Goal: Information Seeking & Learning: Learn about a topic

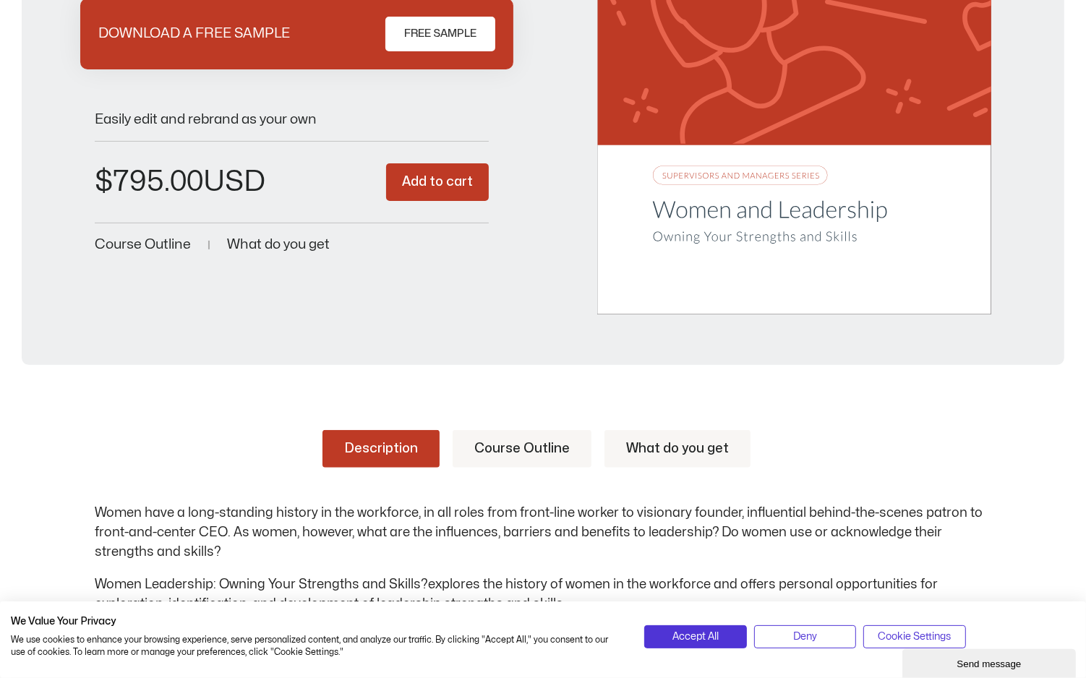
scroll to position [360, 0]
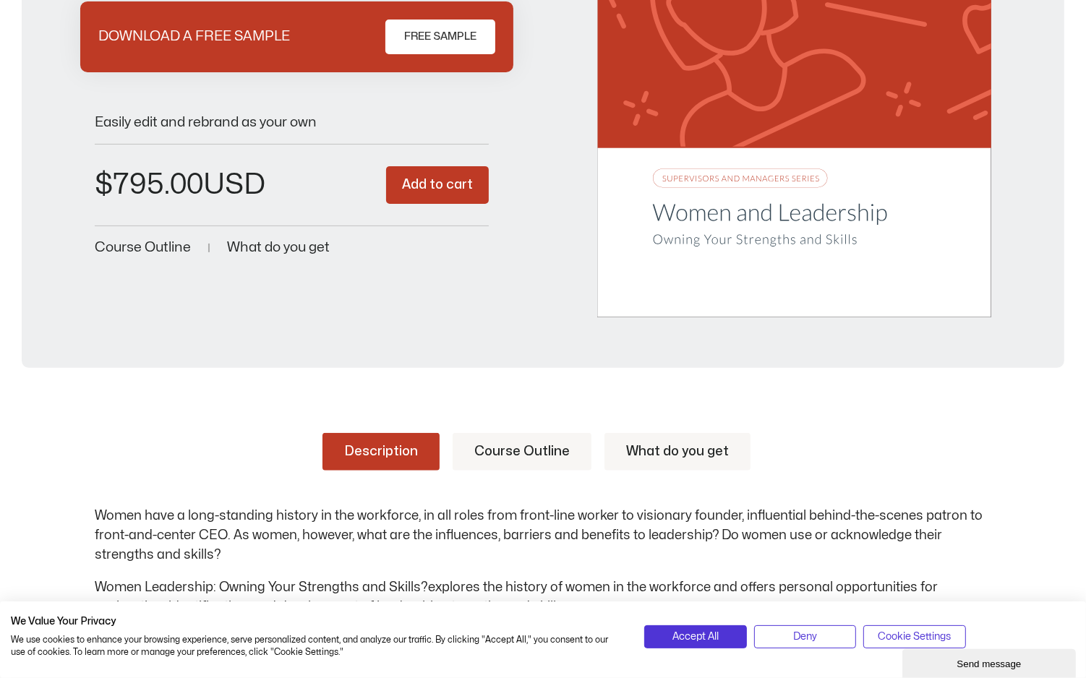
click at [435, 35] on span "FREE SAMPLE" at bounding box center [440, 36] width 72 height 17
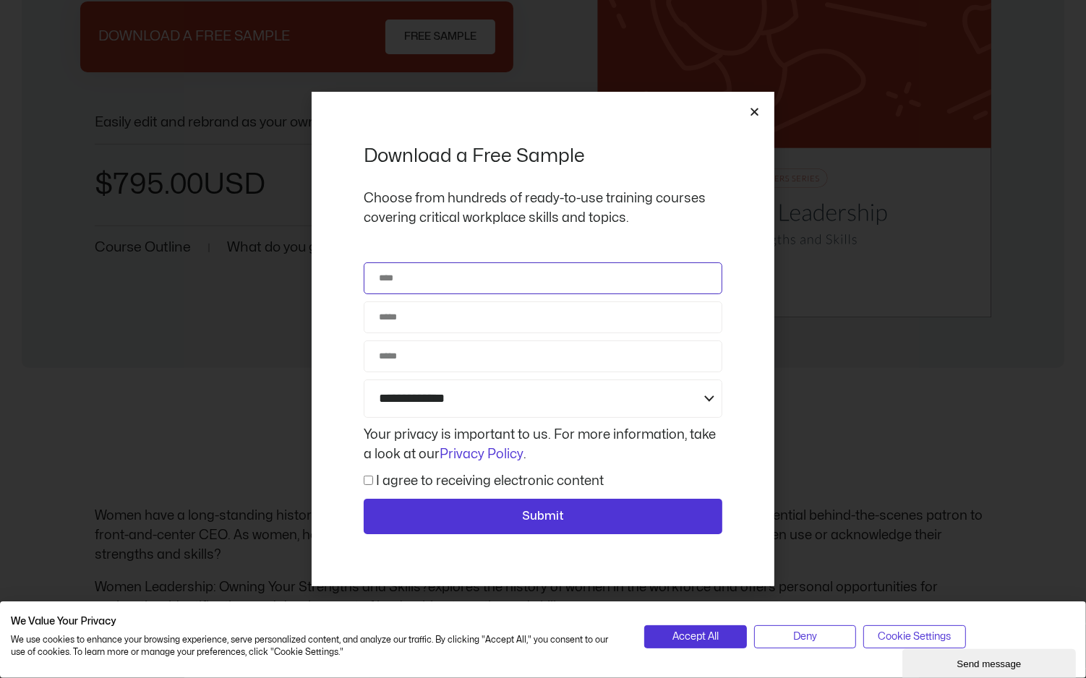
click at [556, 291] on input "Name" at bounding box center [543, 279] width 359 height 32
click at [751, 111] on icon "Close" at bounding box center [754, 111] width 11 height 11
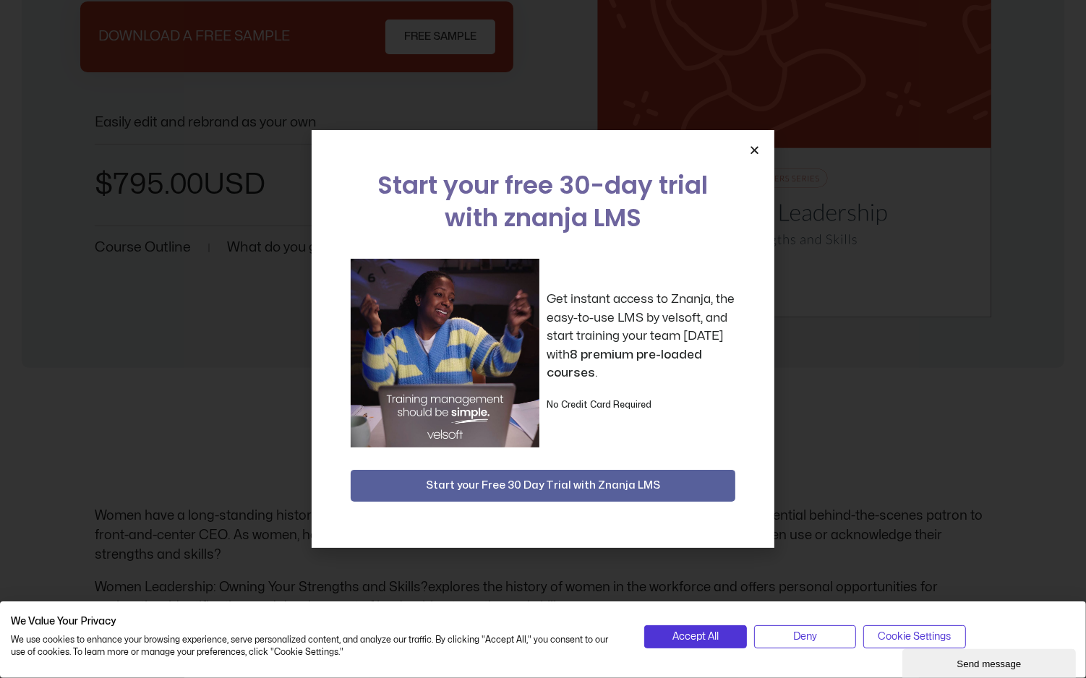
click at [755, 150] on icon "Close" at bounding box center [754, 150] width 11 height 11
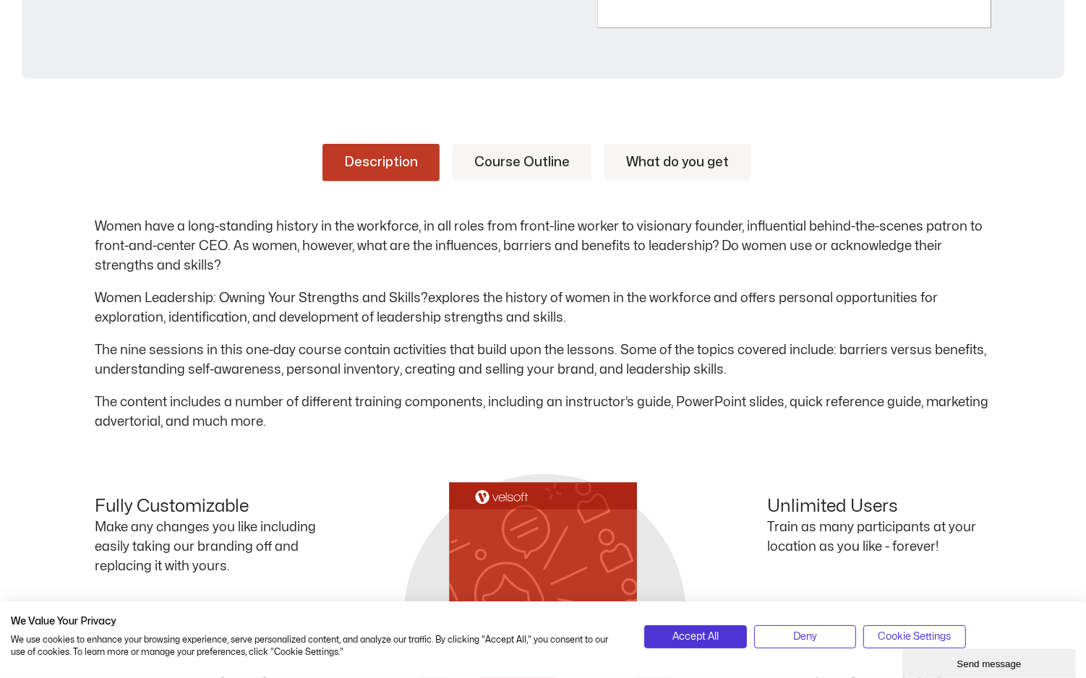
scroll to position [655, 0]
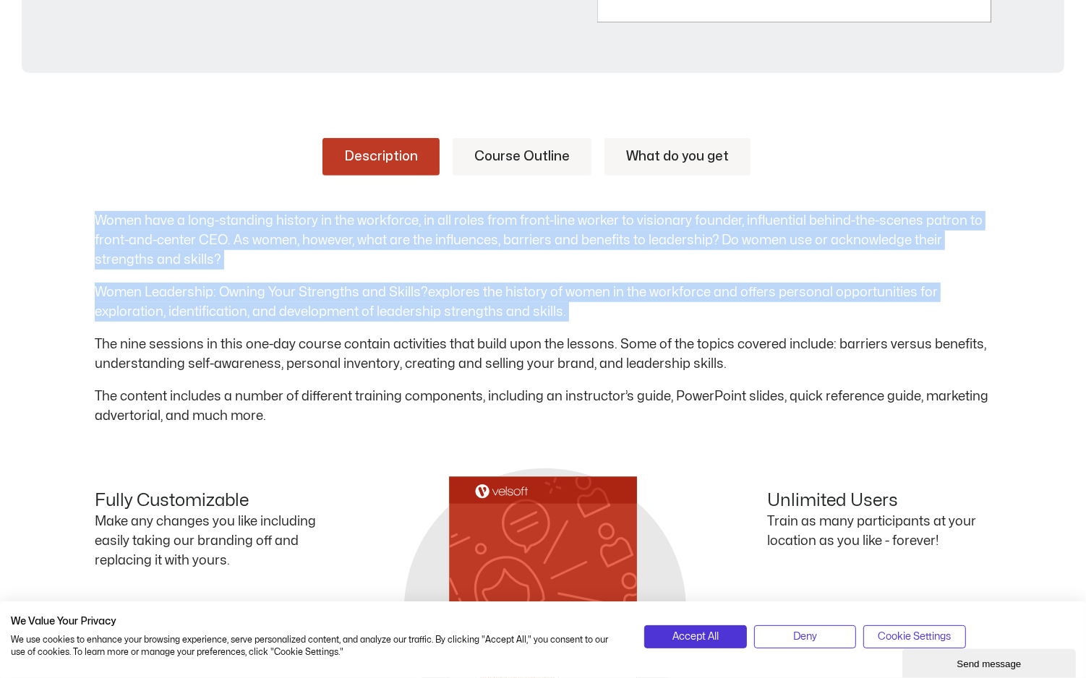
drag, startPoint x: 96, startPoint y: 220, endPoint x: 218, endPoint y: 322, distance: 159.2
click at [218, 322] on div "Women have a long-standing history in the workforce, in all roles from front-li…" at bounding box center [543, 318] width 897 height 215
copy div "Women have a long-standing history in the workforce, in all roles from front-li…"
click at [538, 156] on link "Course Outline" at bounding box center [522, 157] width 139 height 38
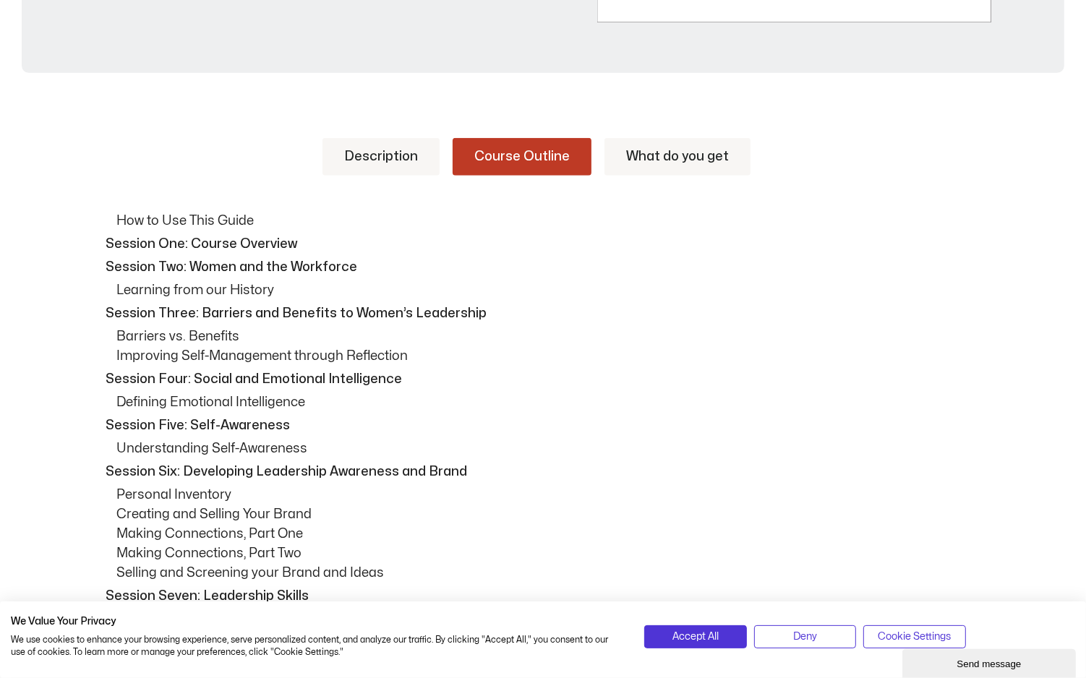
click at [346, 351] on p "Improving Self-Management through Reflection" at bounding box center [553, 356] width 875 height 20
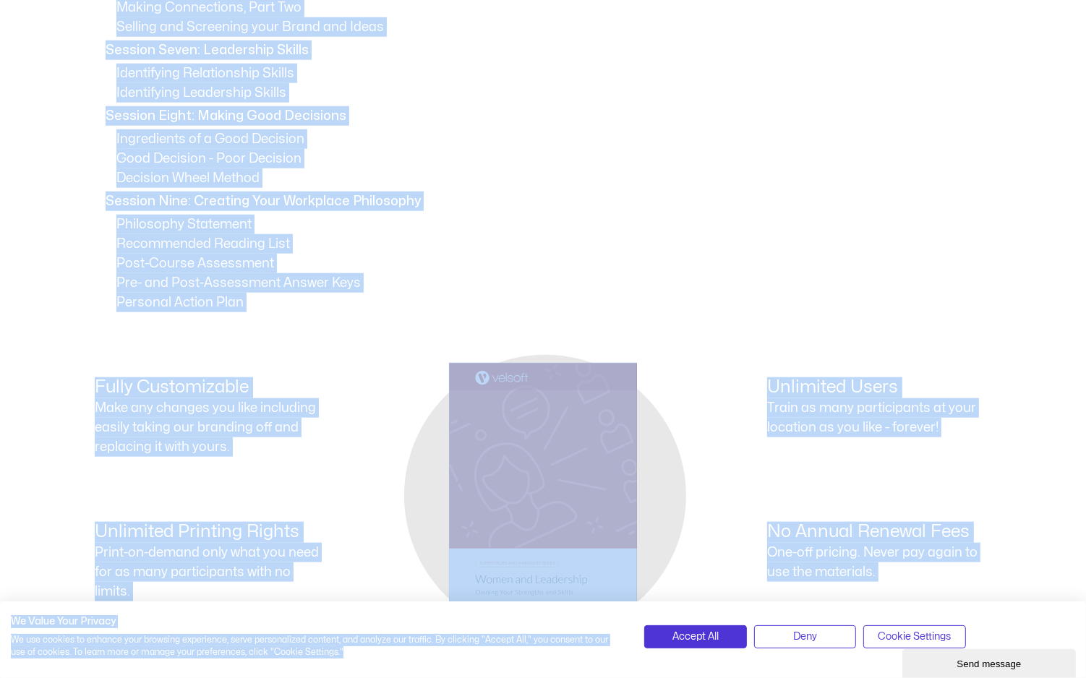
scroll to position [1230, 0]
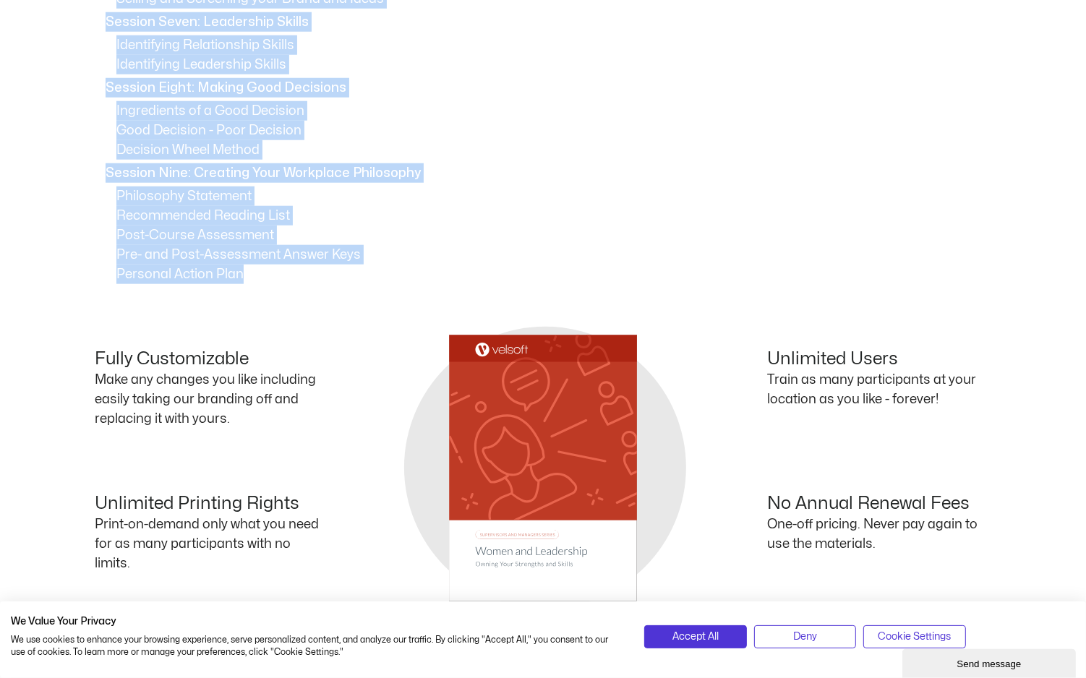
drag, startPoint x: 106, startPoint y: 239, endPoint x: 308, endPoint y: 283, distance: 207.3
copy div "Session One: Course Overview Session Two: Women and the Workforce Learning from…"
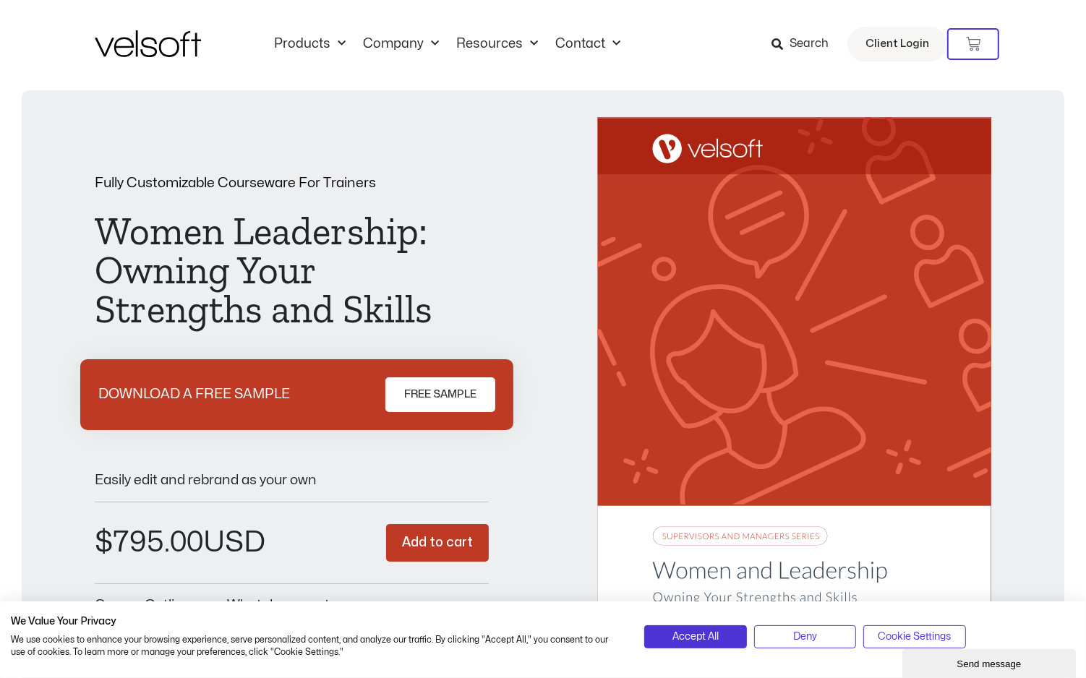
scroll to position [0, 0]
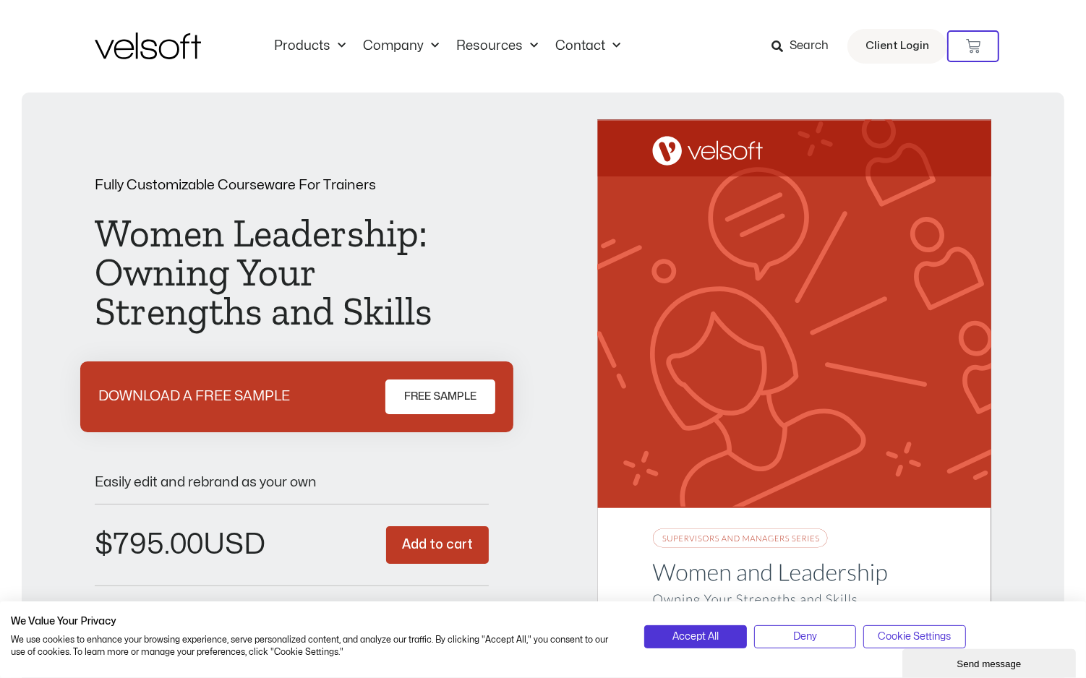
click at [810, 47] on span "Search" at bounding box center [809, 46] width 39 height 19
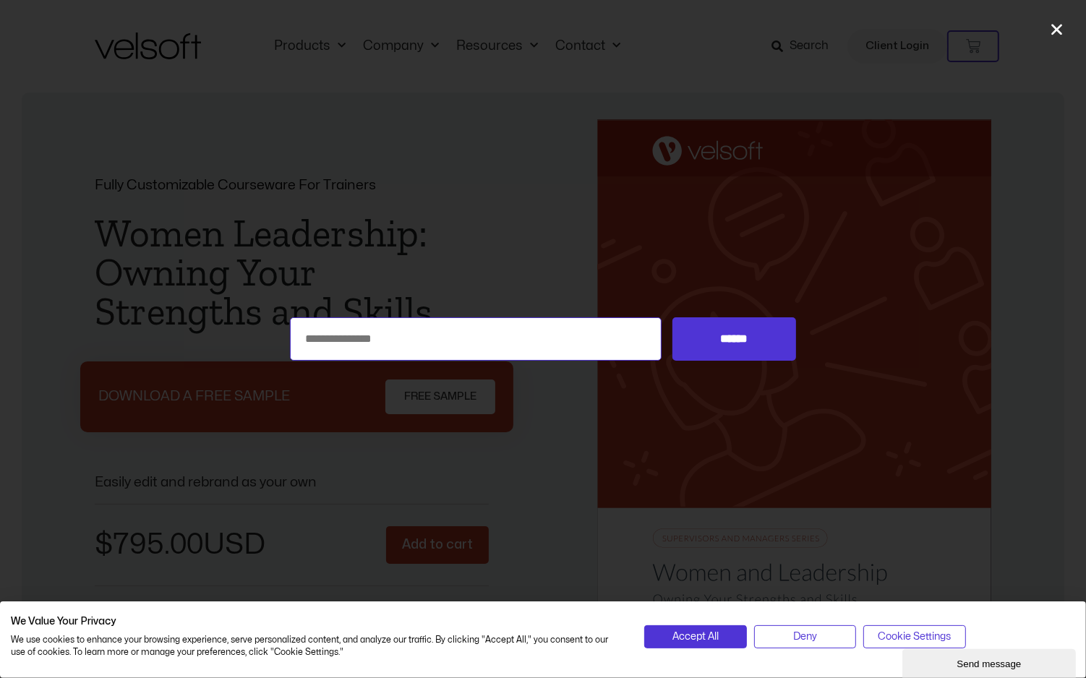
click at [537, 346] on input "Search for:" at bounding box center [476, 339] width 372 height 43
paste input "**********"
type input "**********"
click at [673, 318] on input "******" at bounding box center [735, 339] width 124 height 43
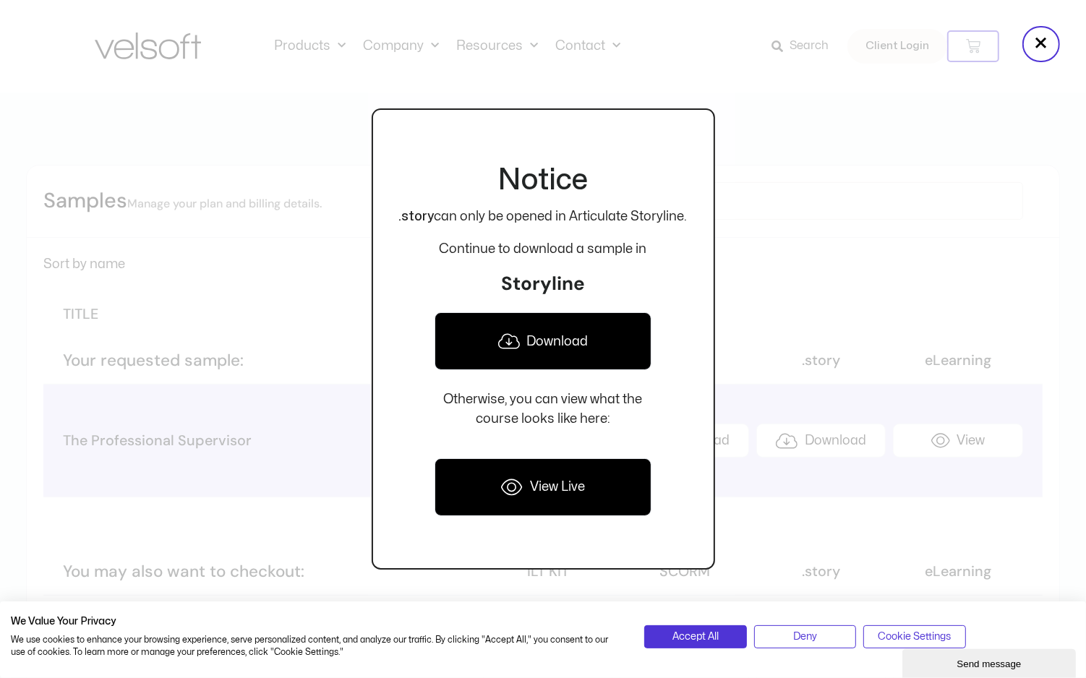
click at [819, 140] on div at bounding box center [543, 339] width 1086 height 678
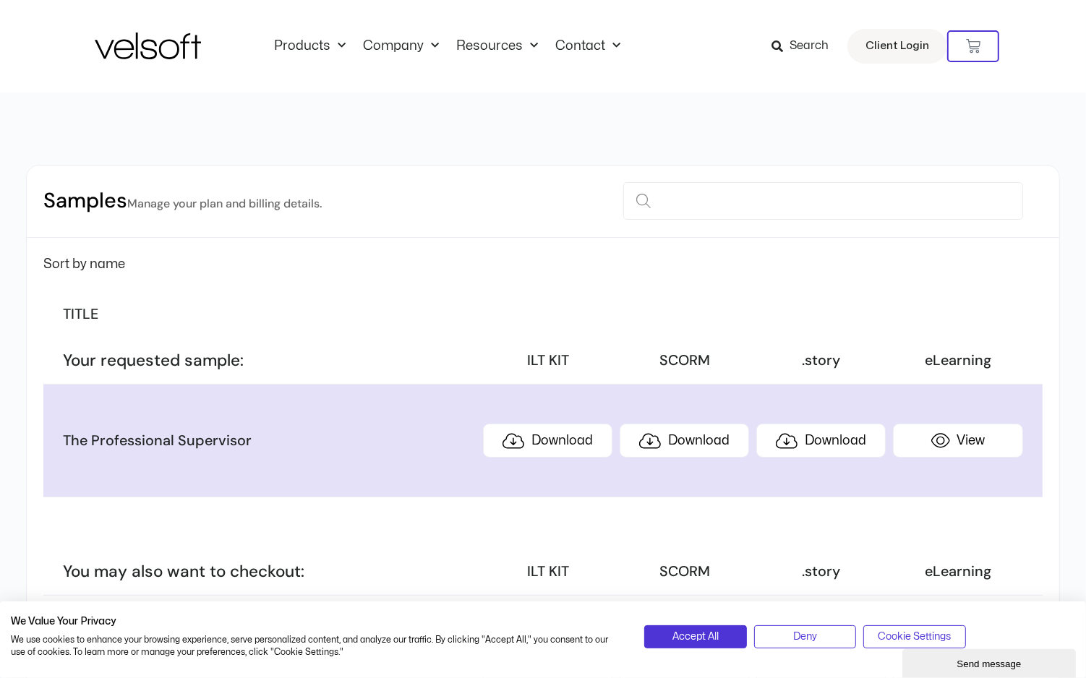
click at [783, 46] on icon at bounding box center [778, 47] width 12 height 12
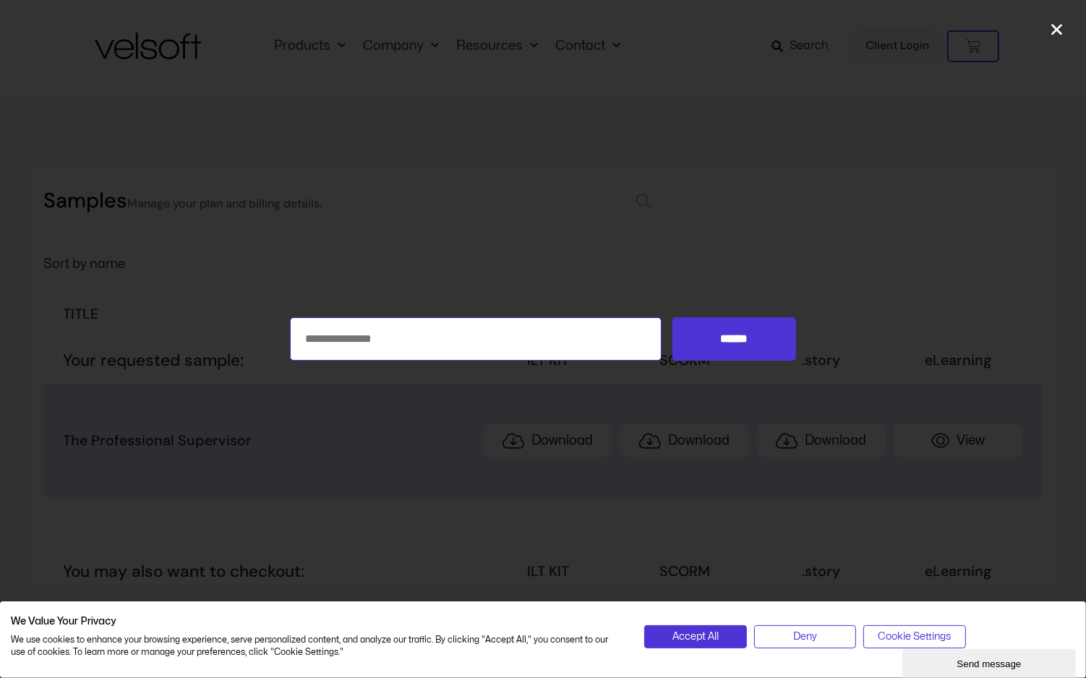
click at [571, 342] on input "Search for:" at bounding box center [476, 339] width 372 height 43
click at [639, 239] on div "Search for: ******" at bounding box center [543, 339] width 1086 height 678
click at [493, 340] on input "Search for:" at bounding box center [476, 339] width 372 height 43
paste input "**********"
type input "**********"
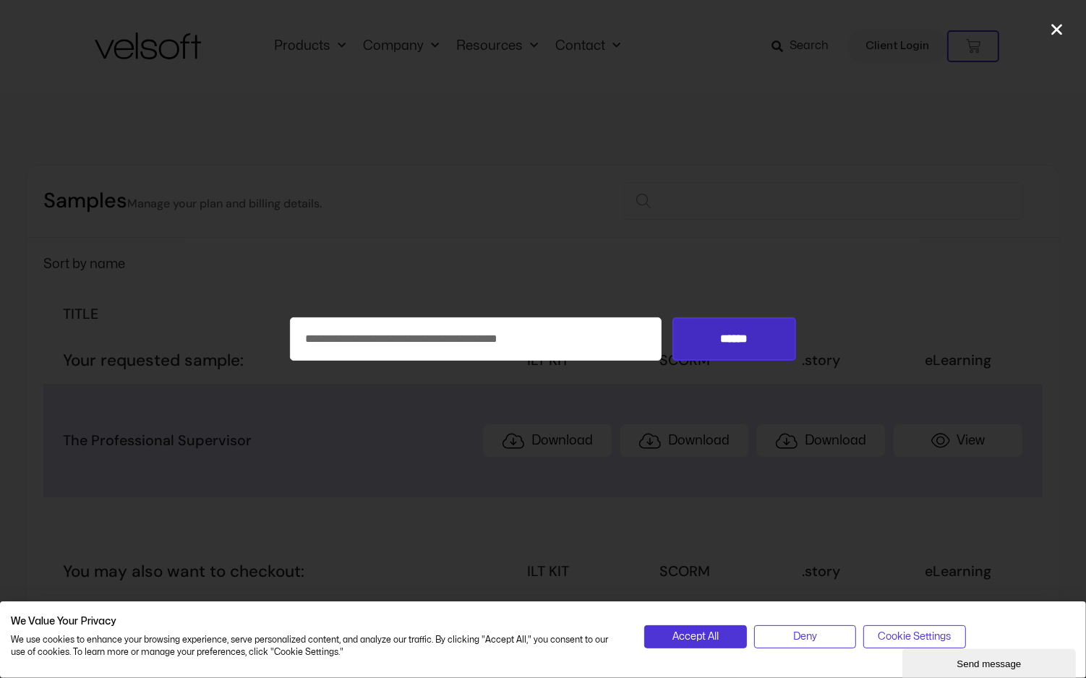
click at [734, 349] on input "******" at bounding box center [735, 339] width 124 height 43
click at [756, 336] on input "******" at bounding box center [735, 339] width 124 height 43
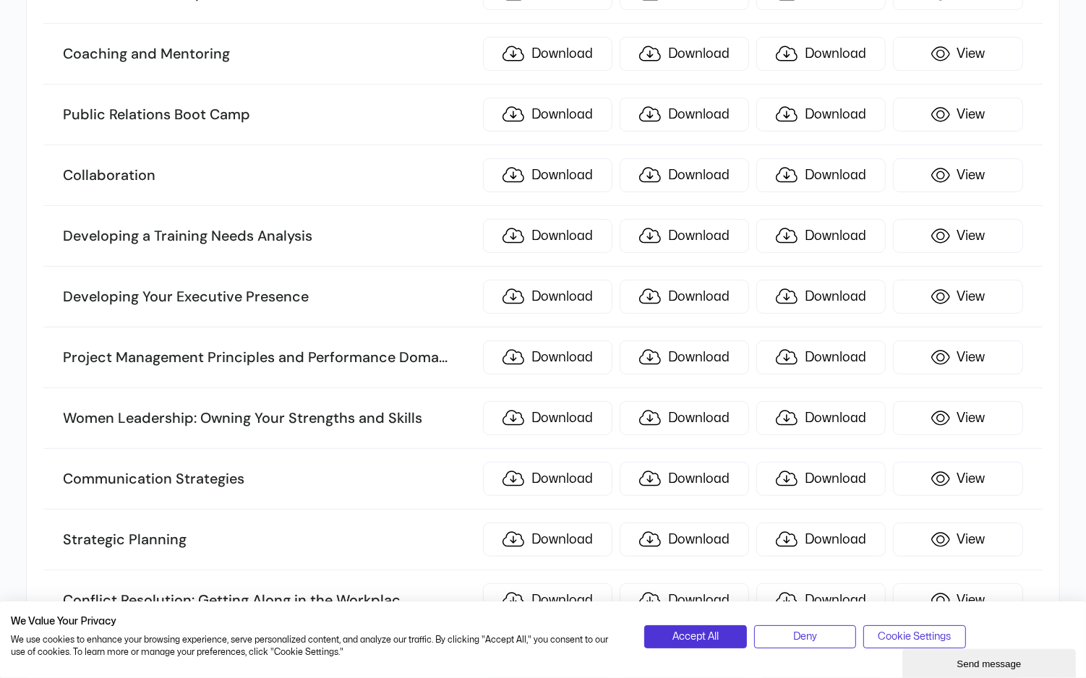
scroll to position [5438, 0]
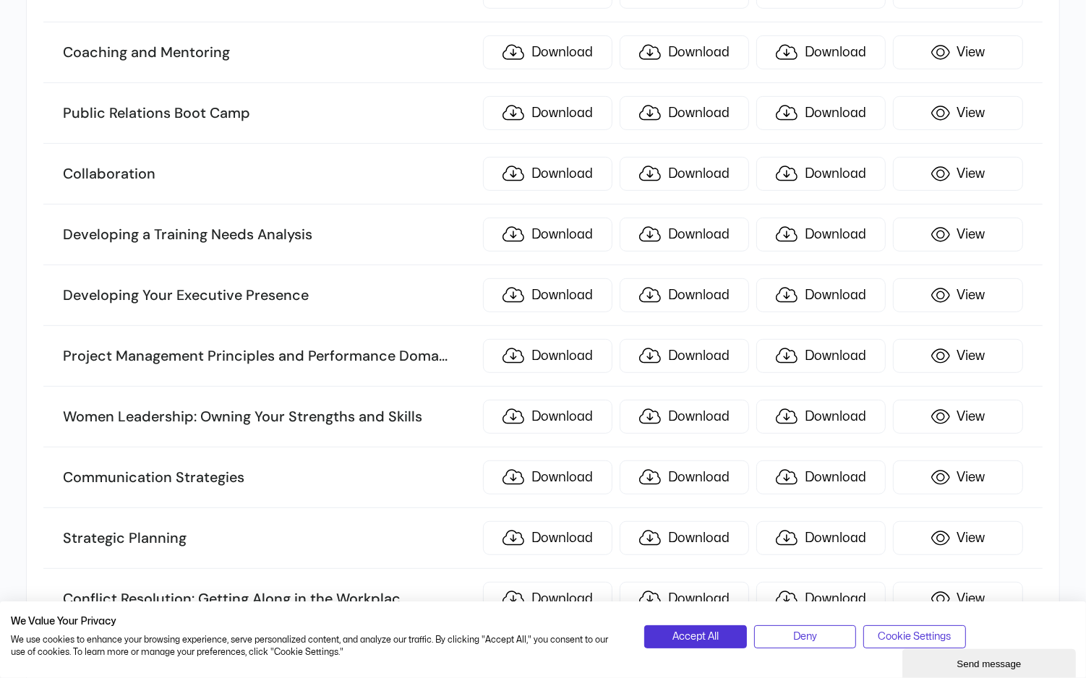
click at [334, 408] on h3 "Women Leadership: Owning Your Strengths and Skills" at bounding box center [269, 417] width 413 height 19
click at [555, 400] on link "Download" at bounding box center [547, 417] width 129 height 34
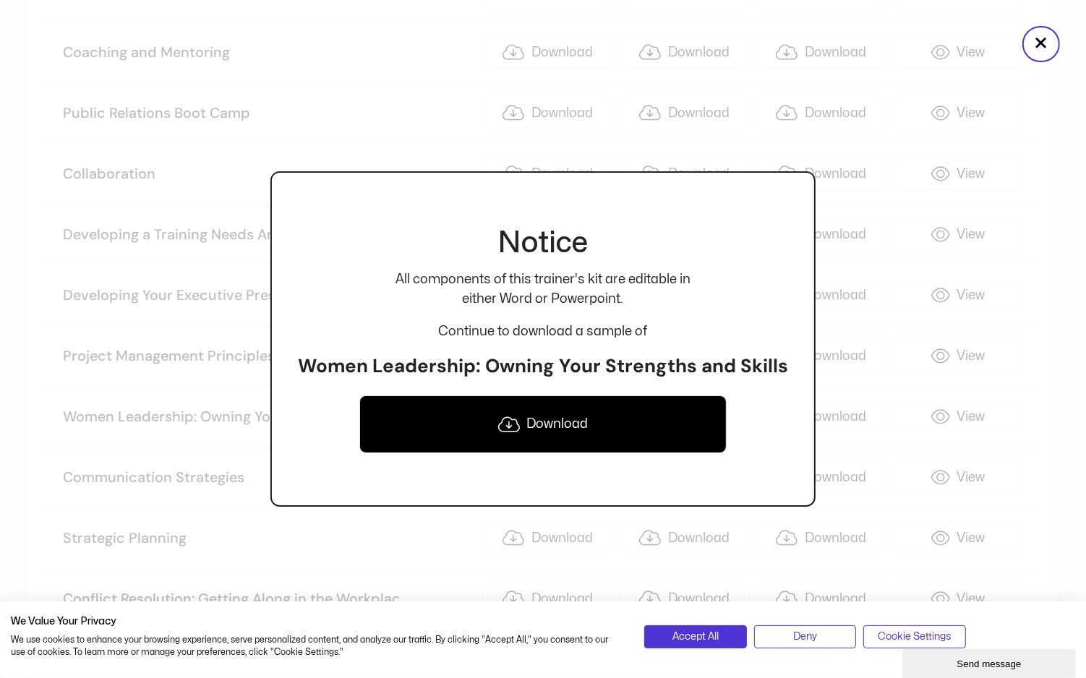
click at [573, 427] on link "Download" at bounding box center [543, 425] width 368 height 58
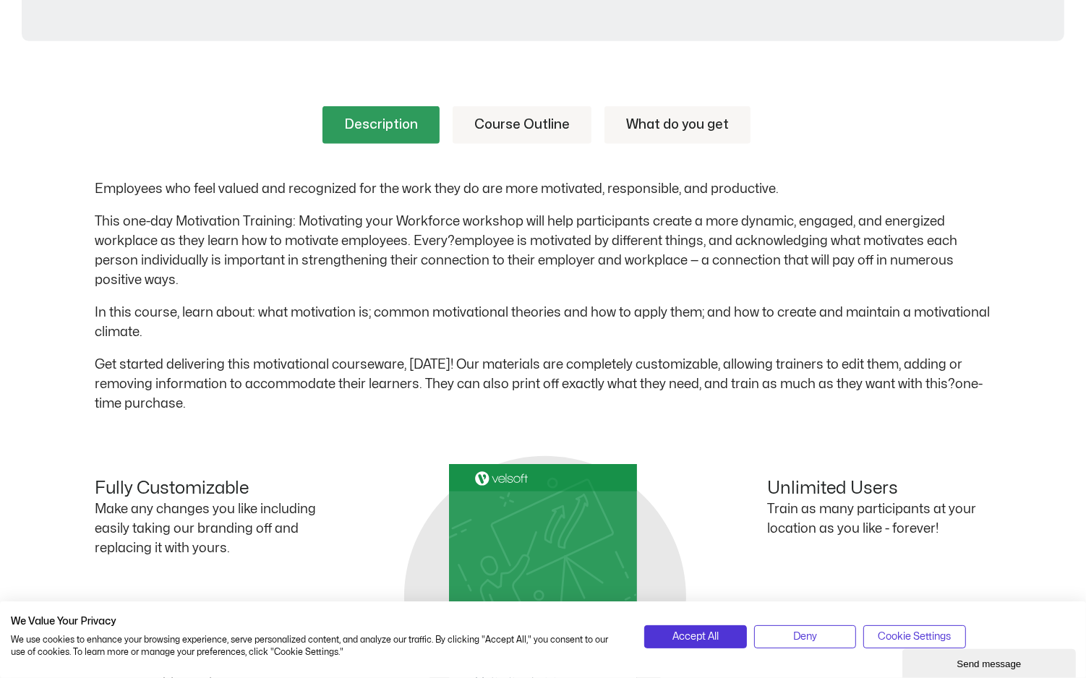
scroll to position [695, 0]
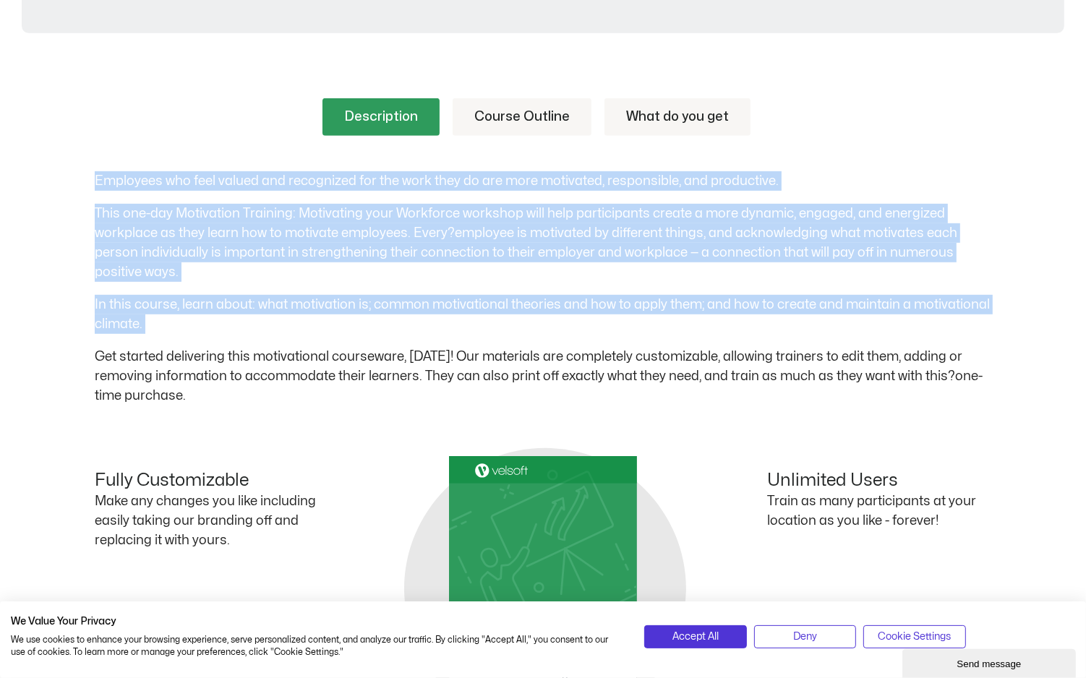
drag, startPoint x: 96, startPoint y: 179, endPoint x: 185, endPoint y: 338, distance: 181.7
click at [185, 338] on div "Employees who feel valued and recognized for the work they do are more motivate…" at bounding box center [543, 288] width 897 height 234
copy div "Employees who feel valued and recognized for the work they do are more motivate…"
click at [525, 116] on link "Course Outline" at bounding box center [522, 117] width 139 height 38
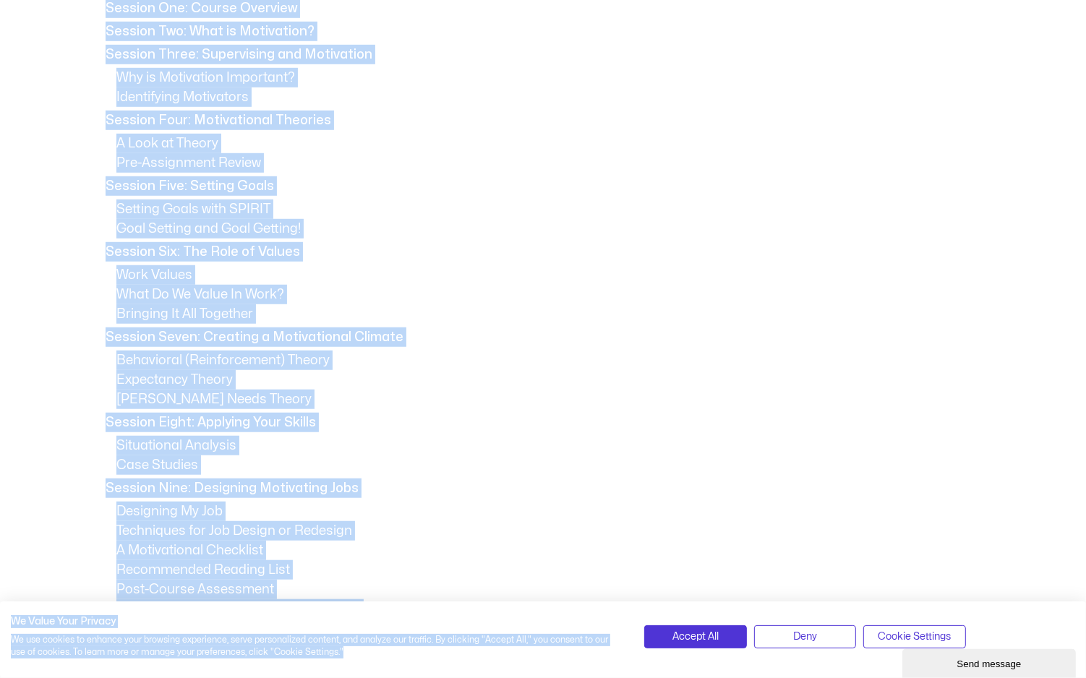
scroll to position [935, 0]
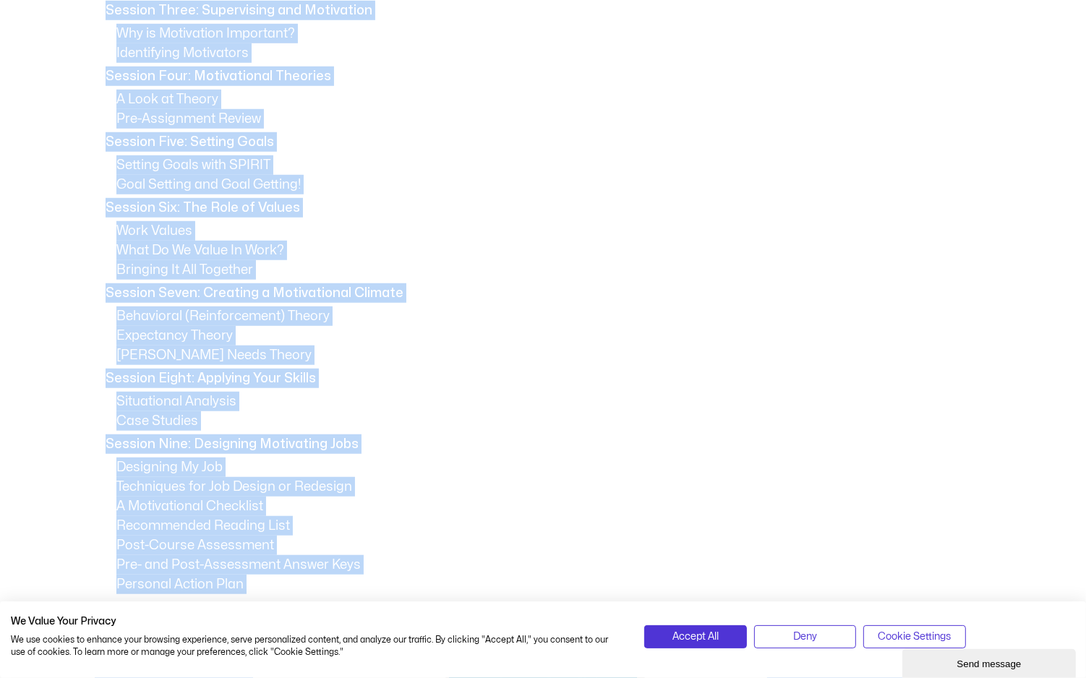
drag, startPoint x: 106, startPoint y: 200, endPoint x: 324, endPoint y: 593, distance: 449.4
click at [324, 593] on body "Save 70% on Storyline courses, valid until maandag 15 september 2025 om 9:00 × …" at bounding box center [543, 359] width 1086 height 2589
copy body "Session One: Course Overview Session Two: What is Motivation? Session Three: Su…"
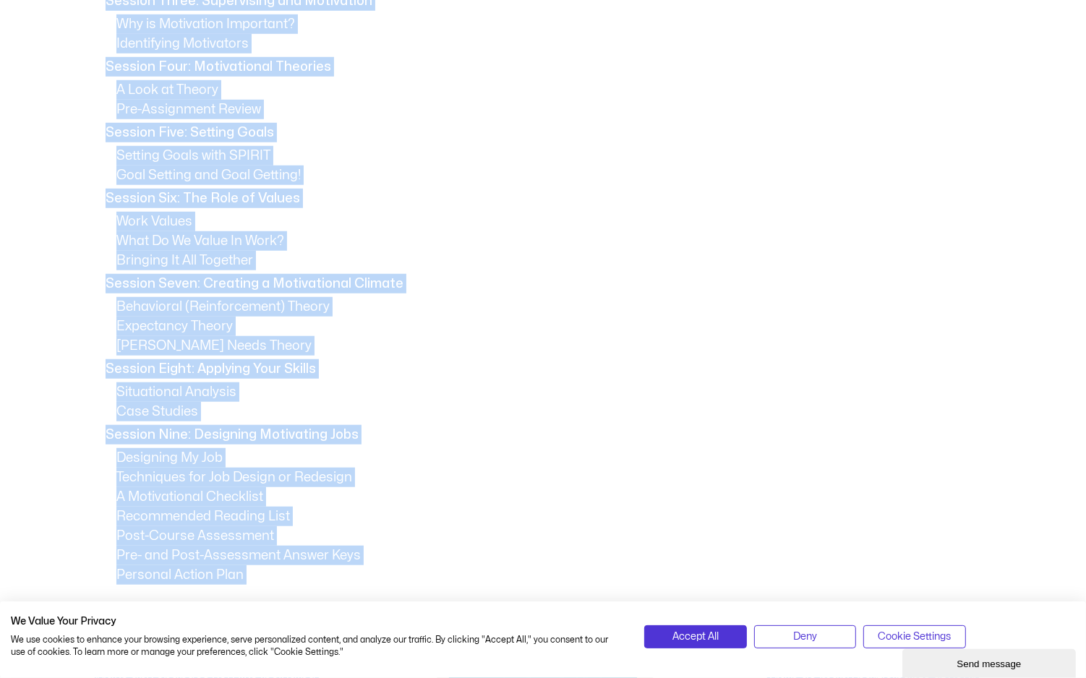
scroll to position [949, 0]
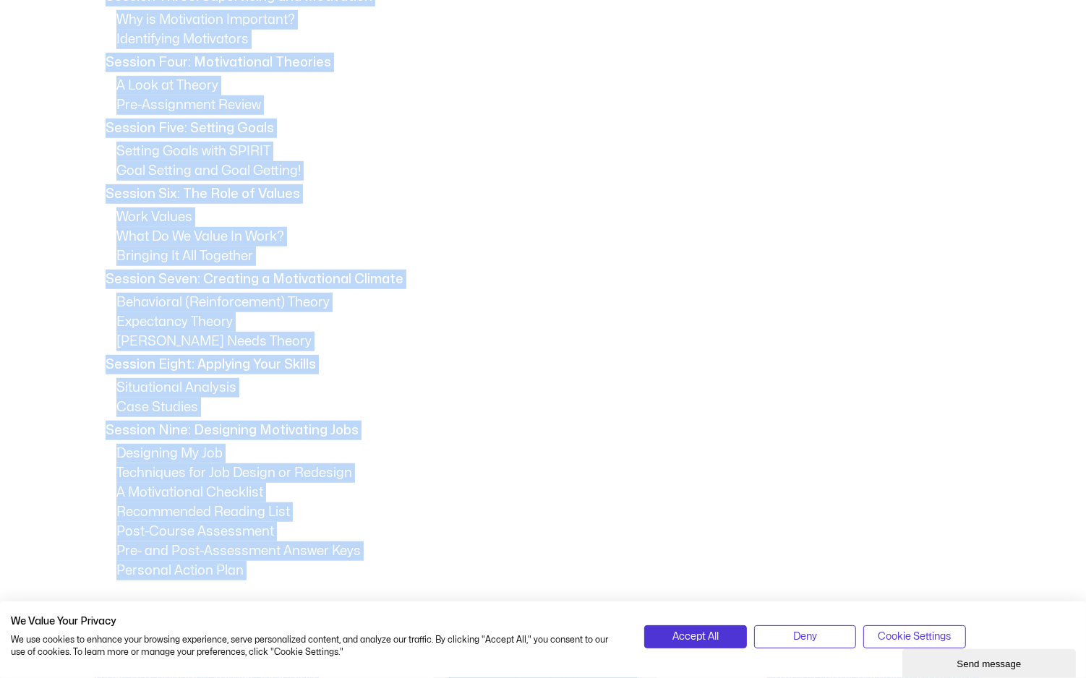
copy body "Session One: Course Overview Session Two: What is Motivation? Session Three: Su…"
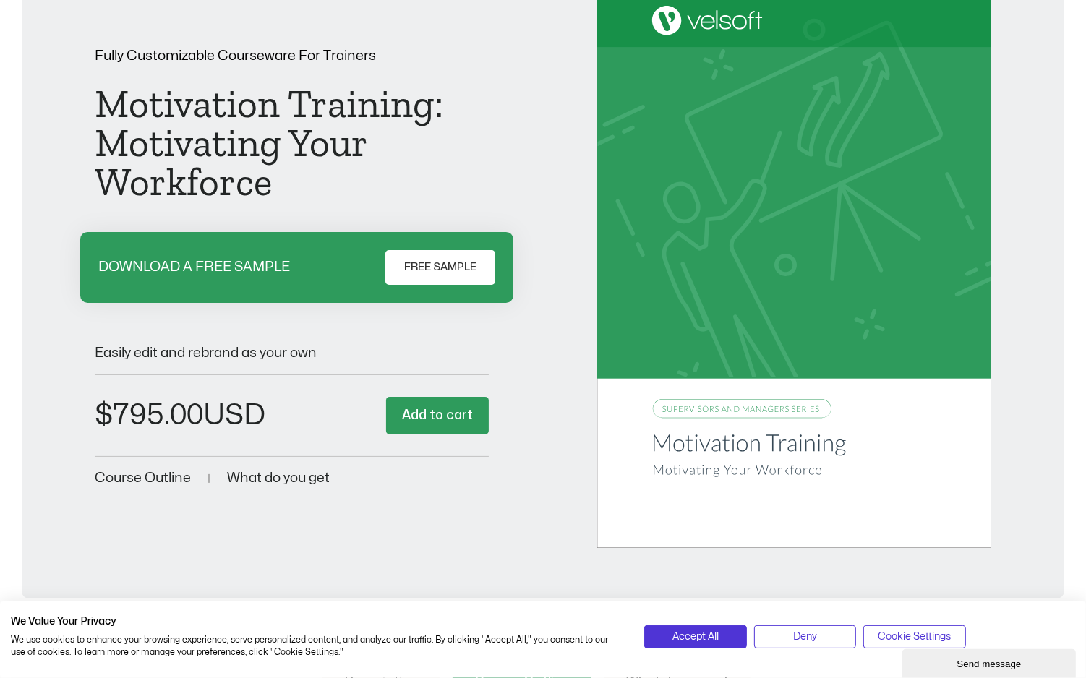
scroll to position [0, 0]
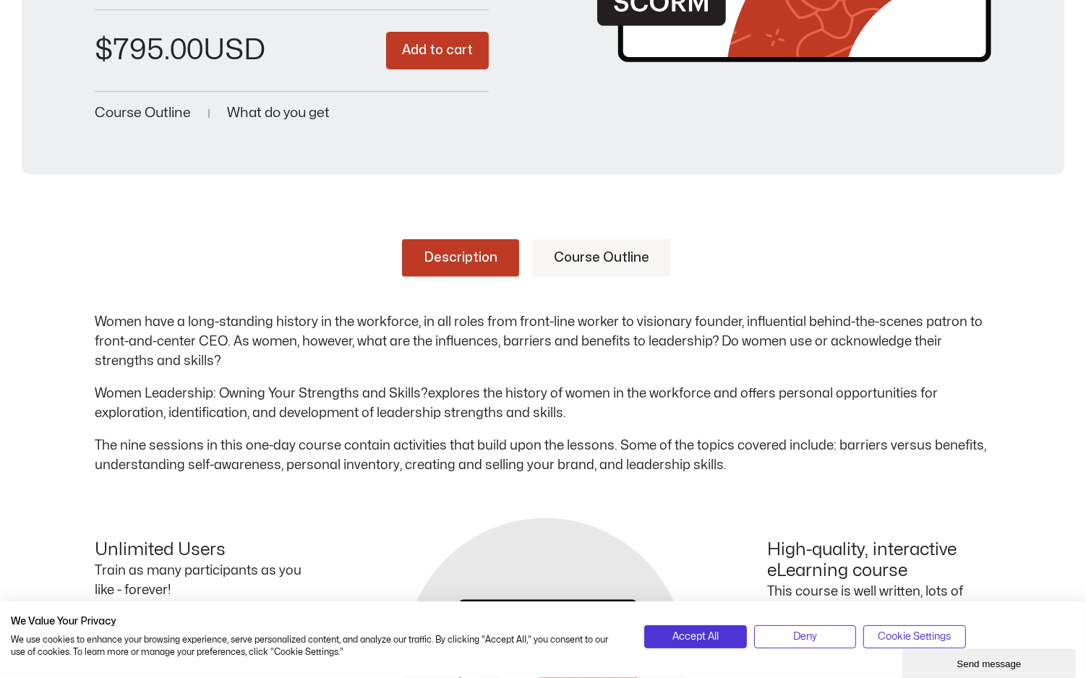
click at [574, 260] on link "Course Outline" at bounding box center [601, 258] width 139 height 38
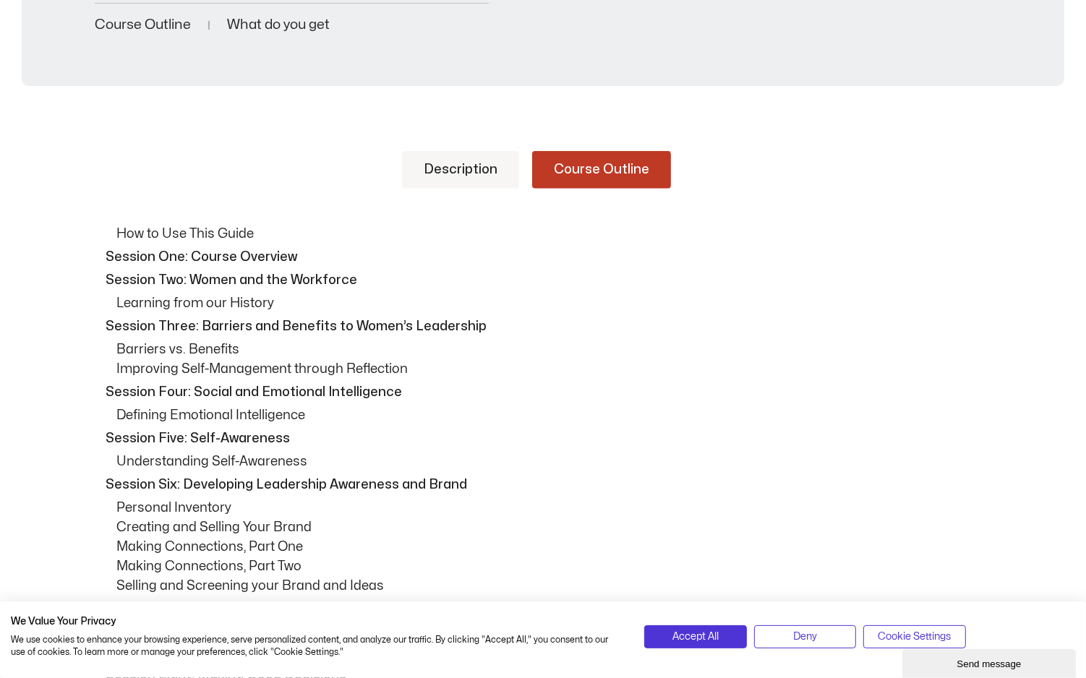
scroll to position [525, 0]
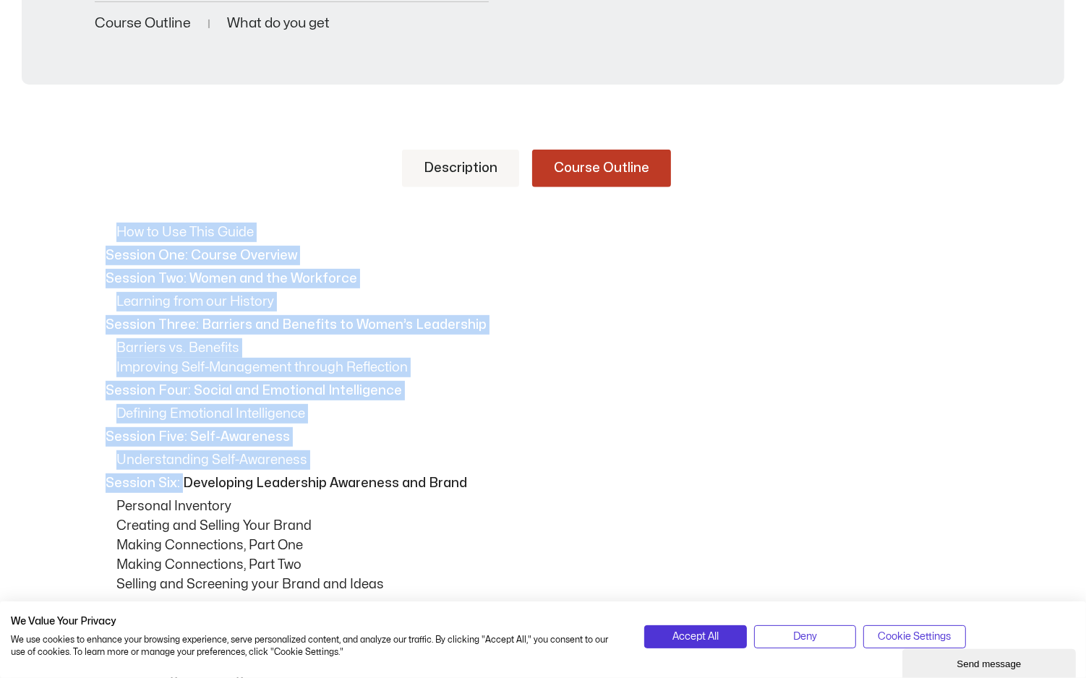
drag, startPoint x: 120, startPoint y: 226, endPoint x: 185, endPoint y: 478, distance: 260.0
click at [185, 478] on div "How to Use This Guide Session One: Course Overview Session Two: Women and the W…" at bounding box center [543, 546] width 897 height 647
click at [257, 323] on p "Session Three: Barriers and Benefits to Women’s Leadership" at bounding box center [547, 325] width 882 height 20
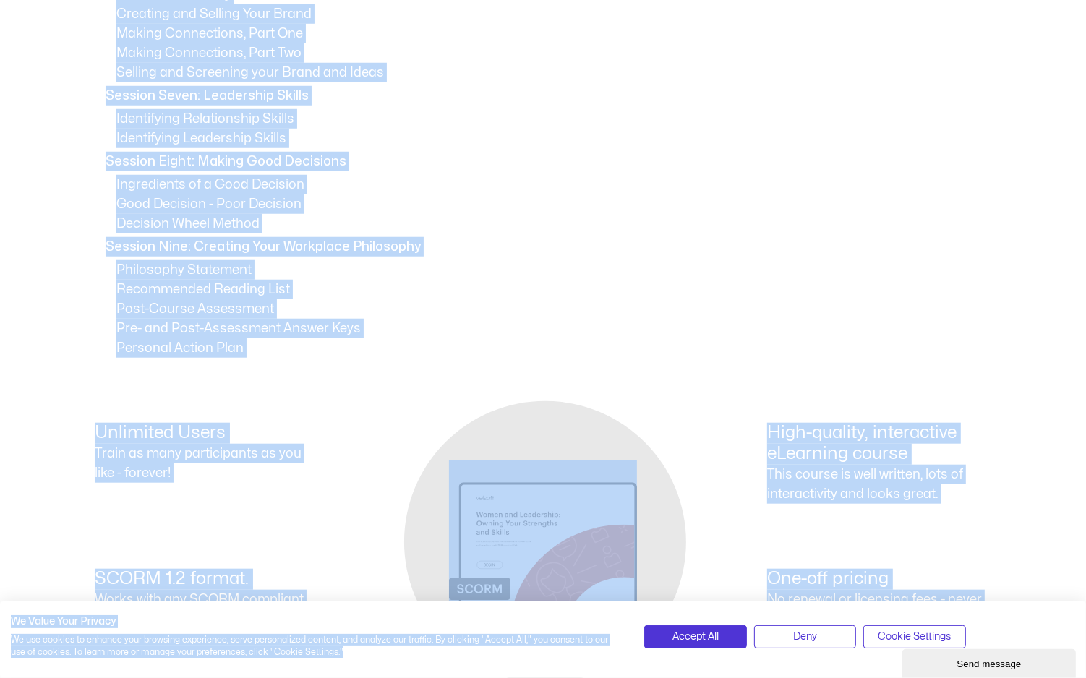
scroll to position [1115, 0]
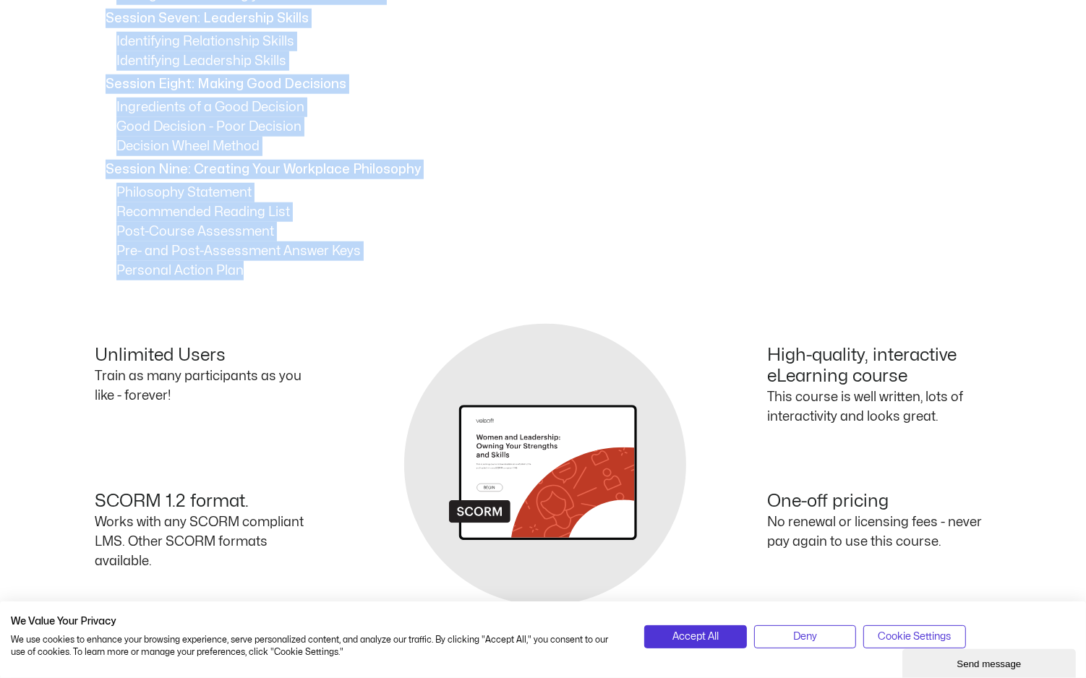
drag, startPoint x: 108, startPoint y: 252, endPoint x: 302, endPoint y: 281, distance: 196.6
click at [302, 281] on div "Description Course Outline Women have a long-standing history in the workforce,…" at bounding box center [543, 57] width 897 height 1081
copy div "Session One: Course Overview Session Two: Women and the Workforce Learning from…"
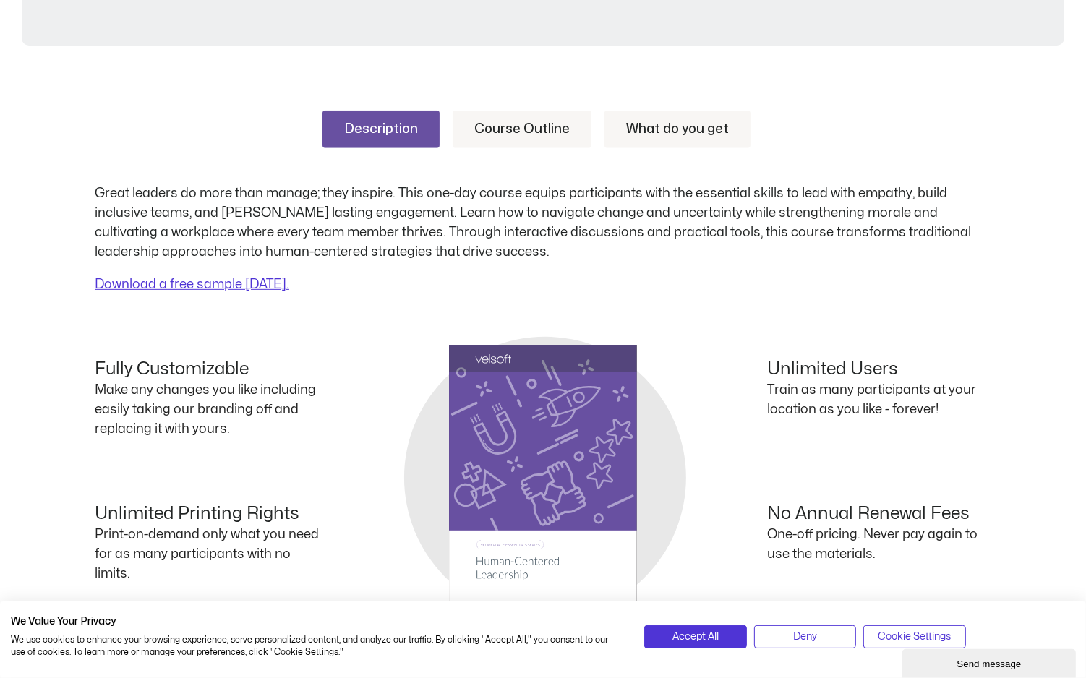
scroll to position [540, 0]
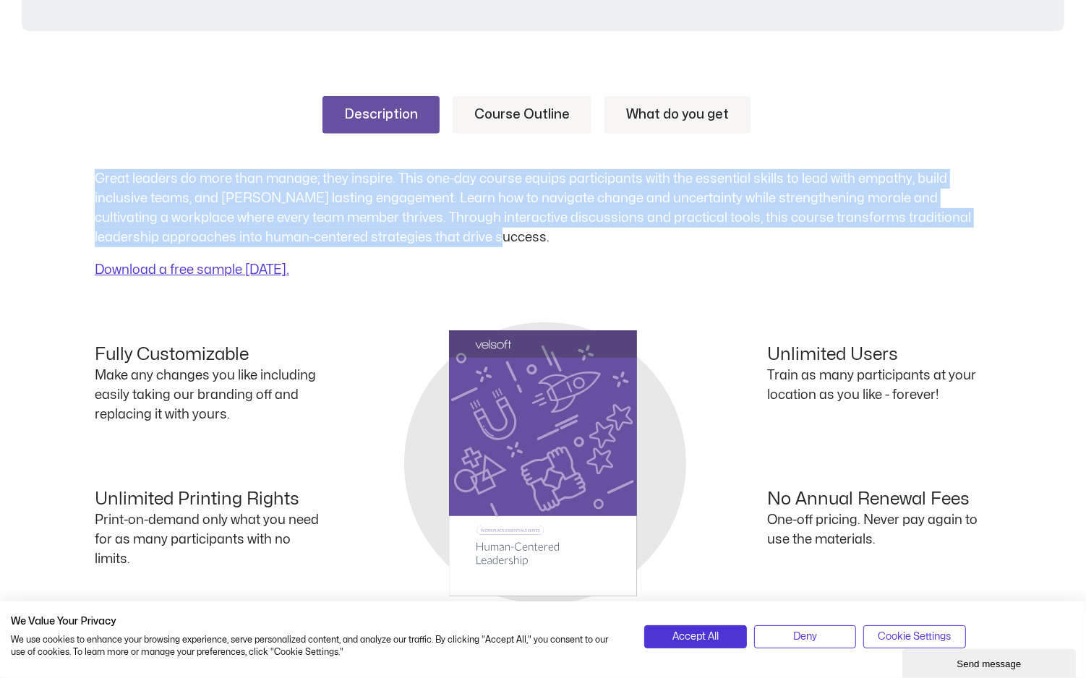
drag, startPoint x: 493, startPoint y: 236, endPoint x: 52, endPoint y: 170, distance: 445.4
click at [52, 170] on div "Description Course Outline What do you get Great leaders do more than manage; t…" at bounding box center [543, 397] width 1086 height 689
copy p "Great leaders do more than manage; they inspire. This one-day course equips par…"
click at [558, 114] on link "Course Outline" at bounding box center [522, 115] width 139 height 38
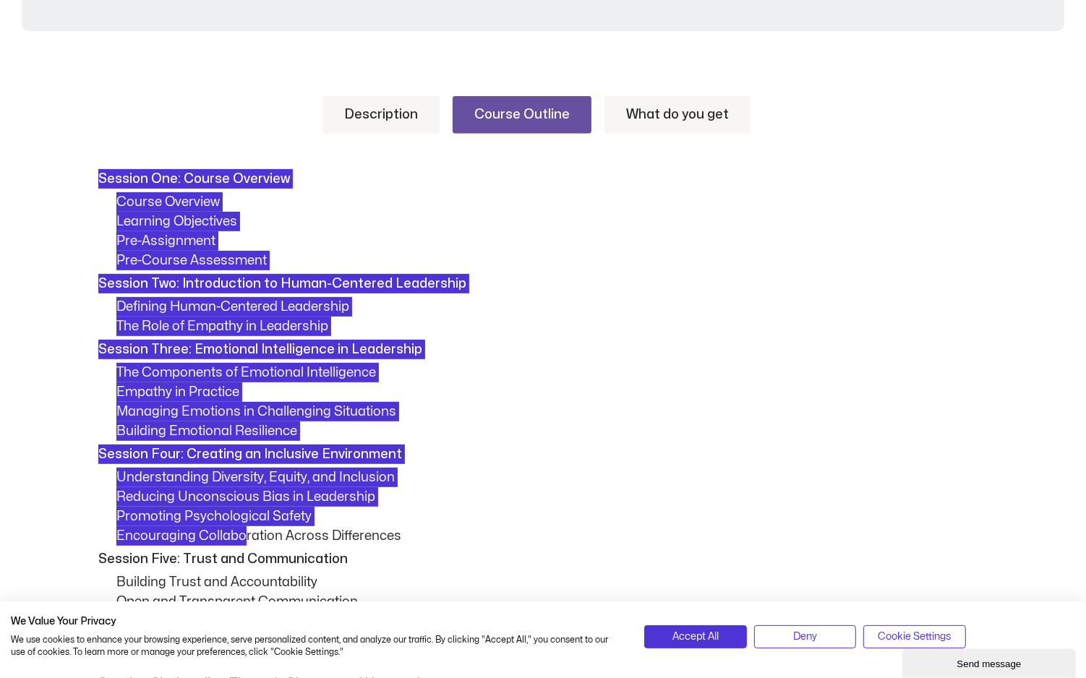
drag, startPoint x: 102, startPoint y: 175, endPoint x: 244, endPoint y: 543, distance: 394.5
click at [244, 543] on div "Session One: Course Overview Course Overview Learning Objectives Pre-Assignment…" at bounding box center [543, 594] width 897 height 850
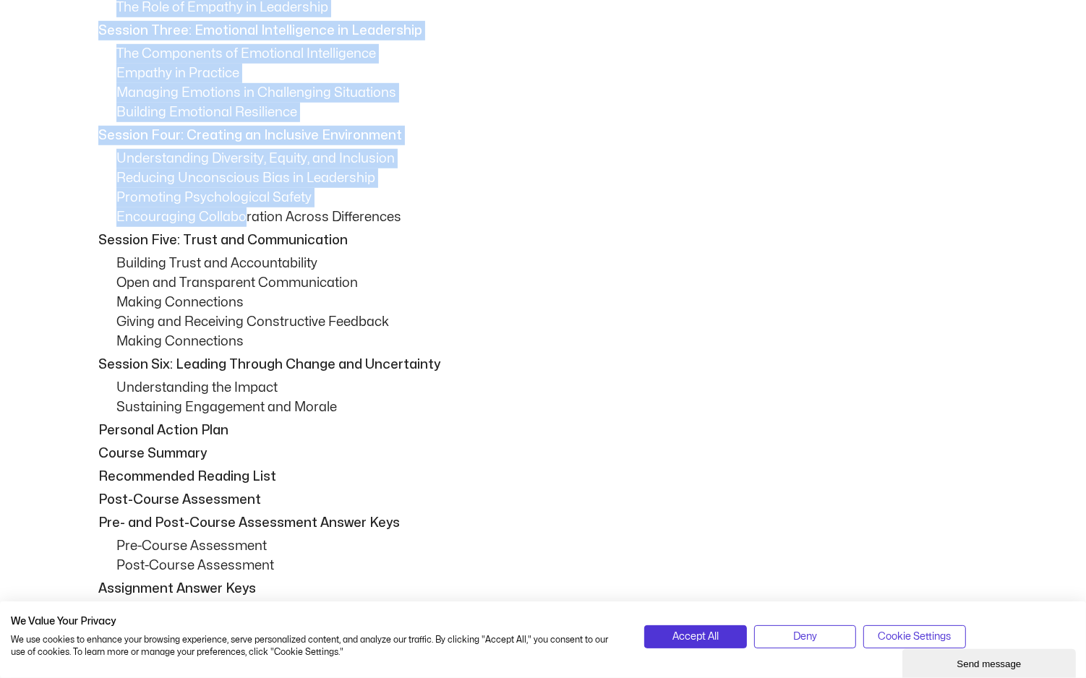
scroll to position [851, 0]
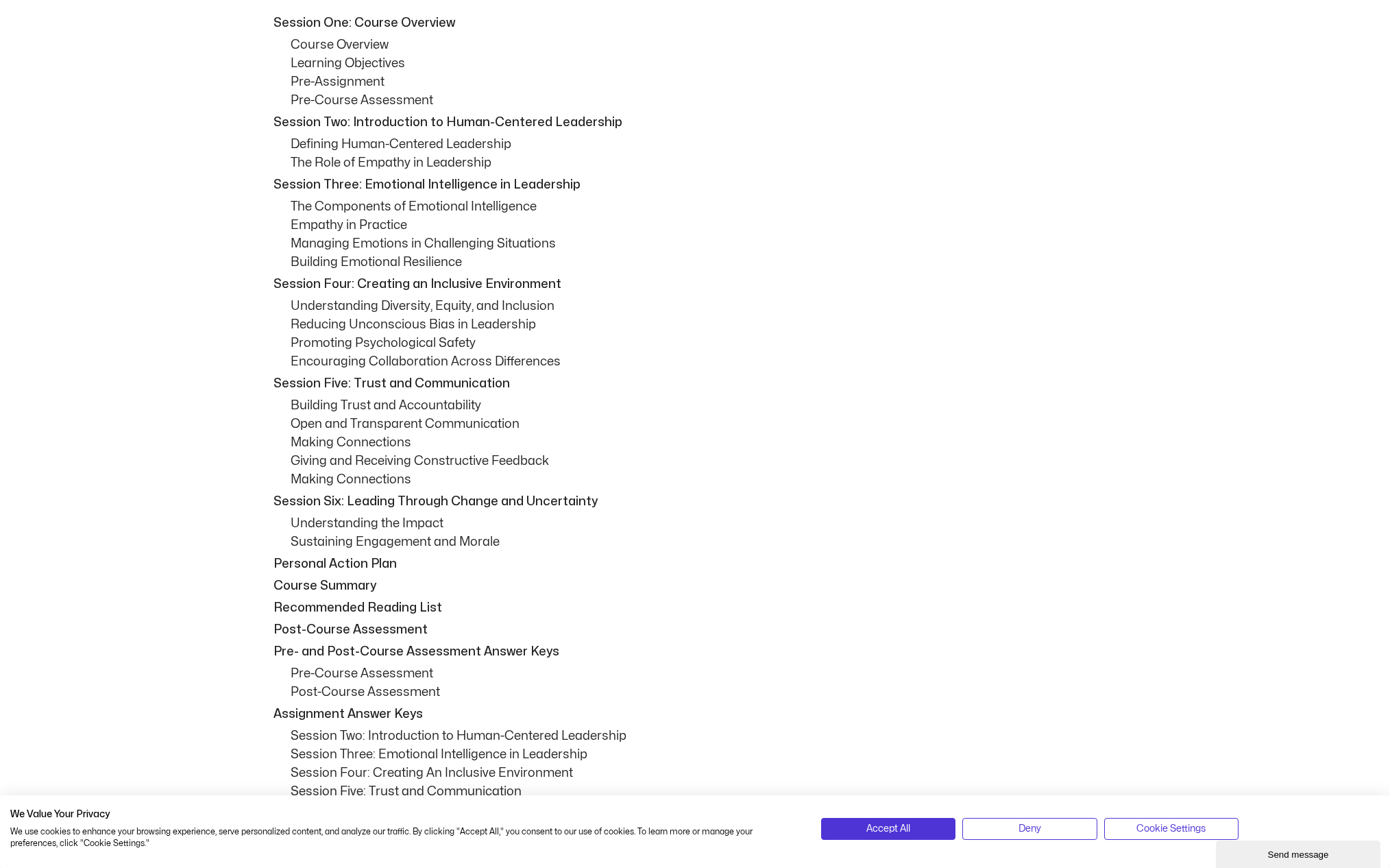
click at [556, 501] on p "Session Six: Leading Through Change and Uncertainty" at bounding box center [695, 501] width 843 height 19
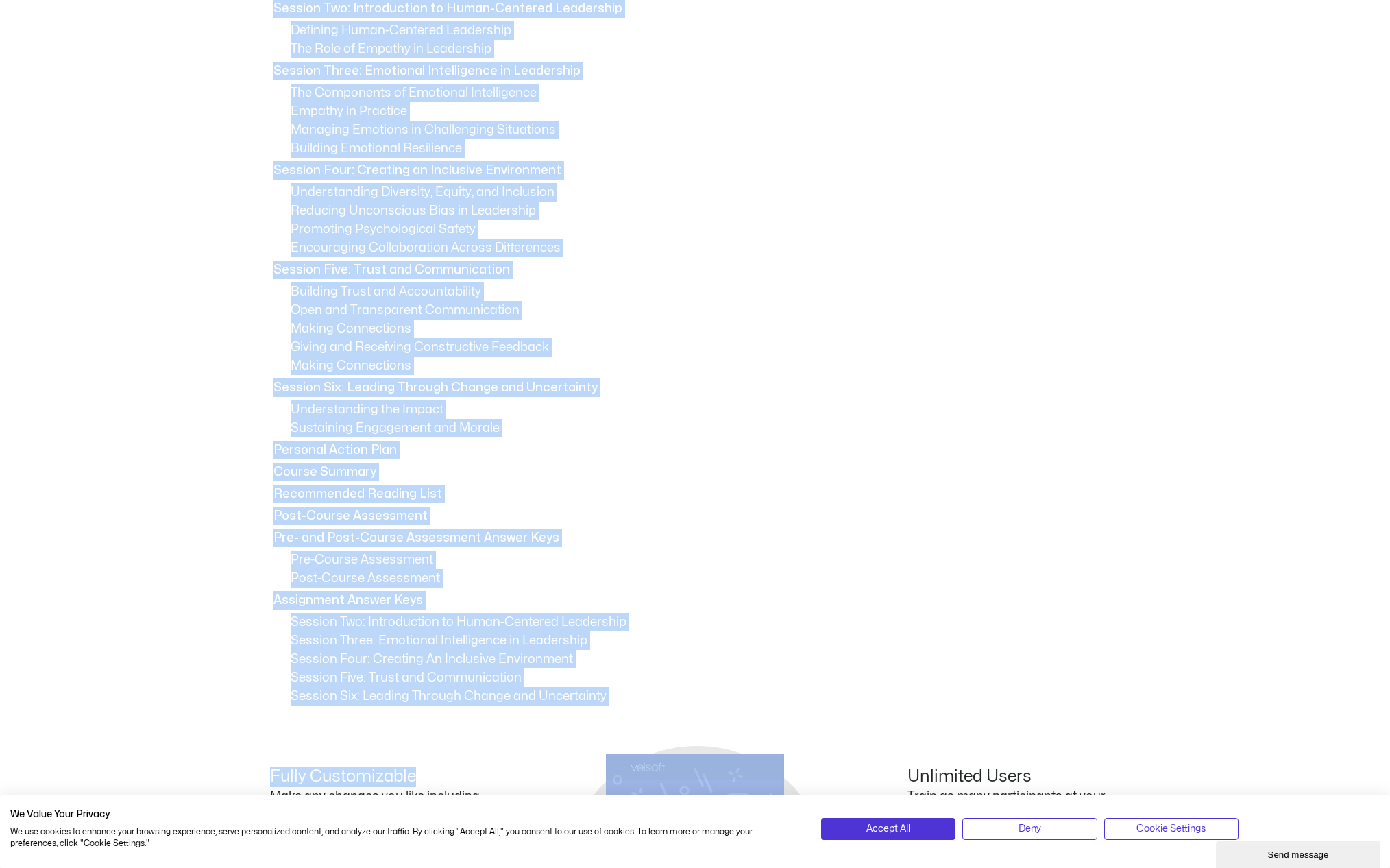
scroll to position [773, 0]
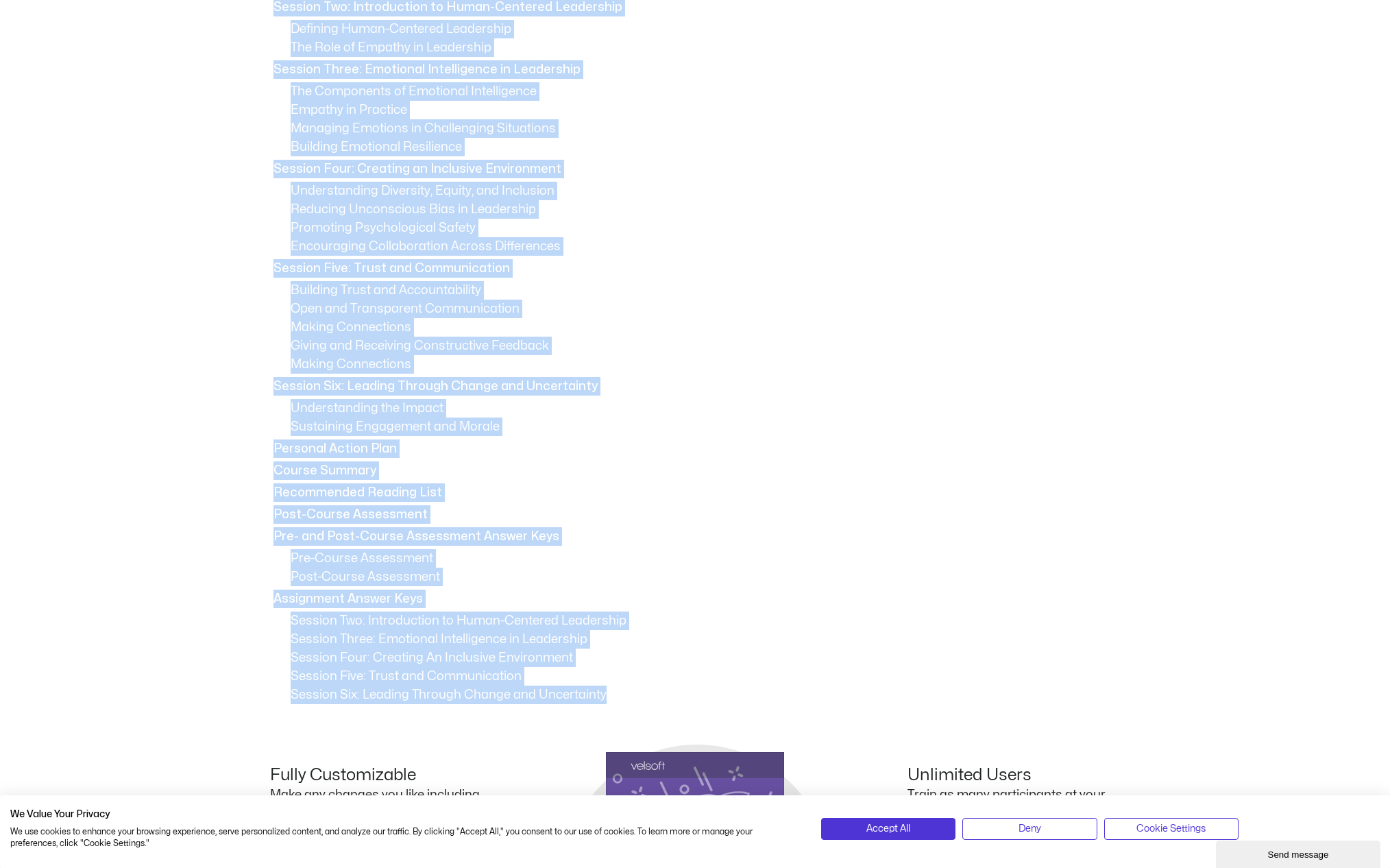
drag, startPoint x: 274, startPoint y: 9, endPoint x: 608, endPoint y: 697, distance: 764.8
click at [608, 642] on div "Session One: Course Overview Course Overview Learning Objectives Pre-Assignment…" at bounding box center [695, 301] width 850 height 805
copy div "Session One: Course Overview Course Overview Learning Objectives Pre-Assignment…"
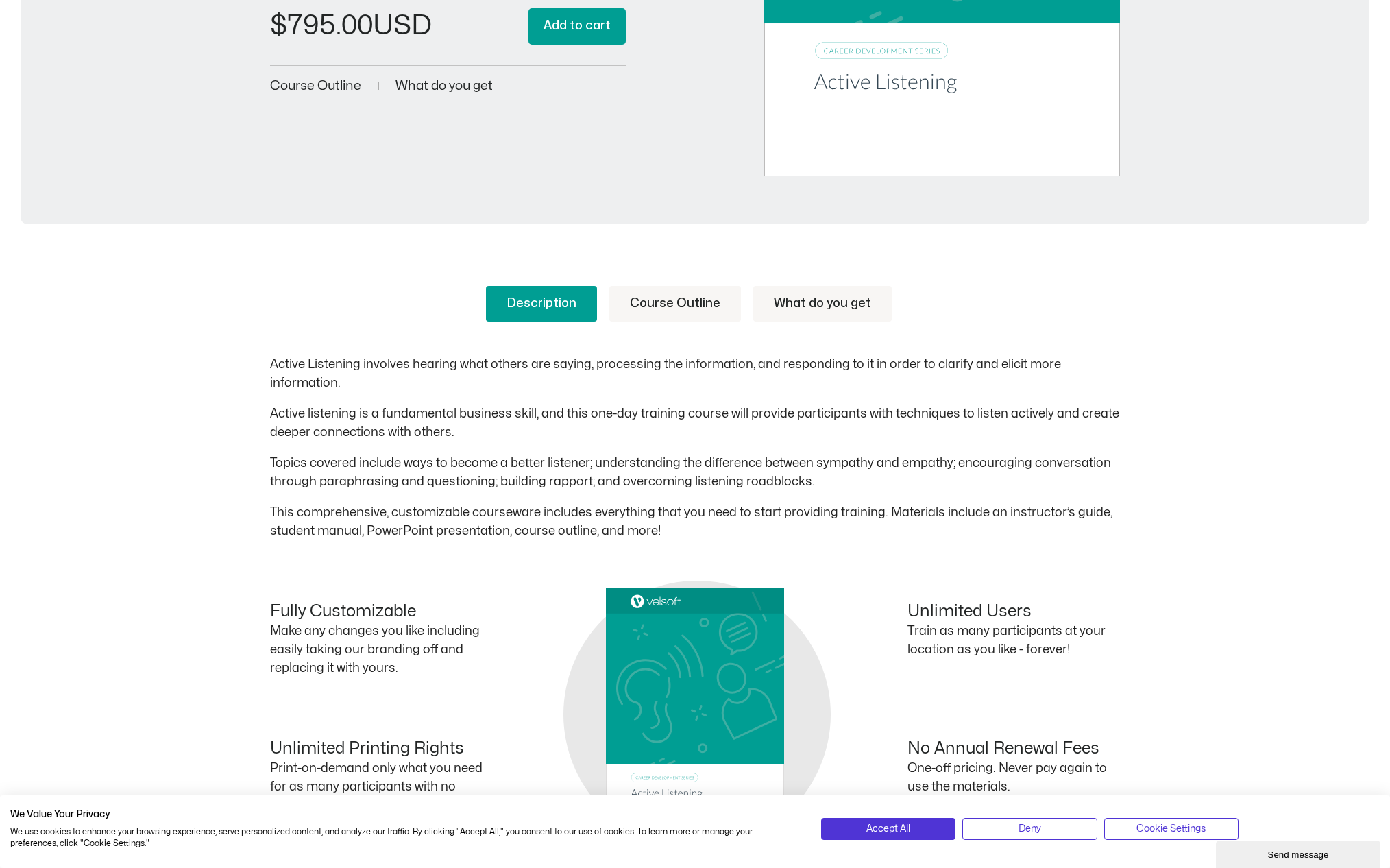
scroll to position [443, 0]
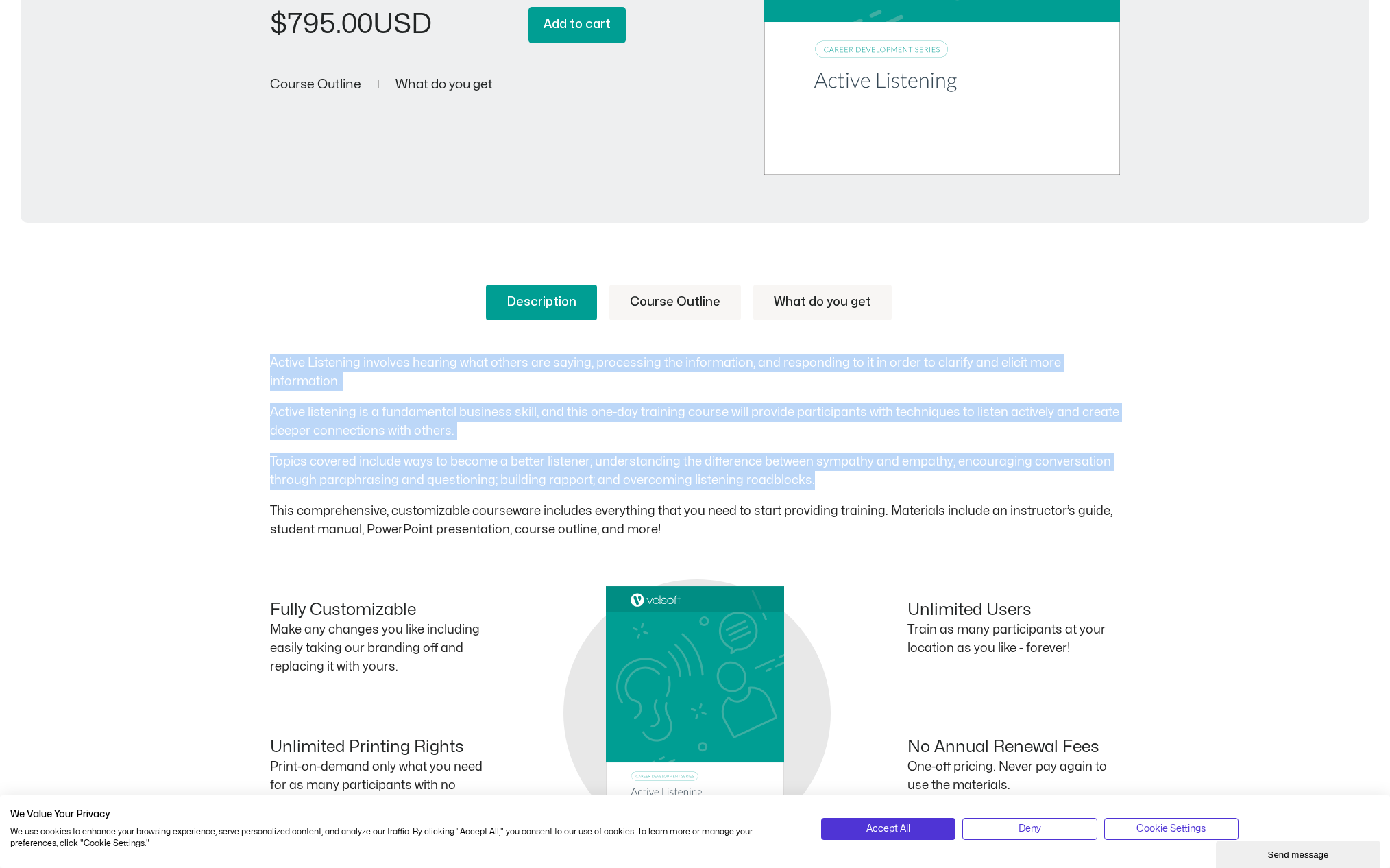
drag, startPoint x: 818, startPoint y: 474, endPoint x: 247, endPoint y: 365, distance: 581.3
click at [247, 365] on div "Description Course Outline What do you get Active Listening involves hearing wh…" at bounding box center [695, 609] width 1390 height 732
copy div "Active Listening involves hearing what others are saying, processing the inform…"
click at [692, 291] on link "Course Outline" at bounding box center [675, 302] width 132 height 36
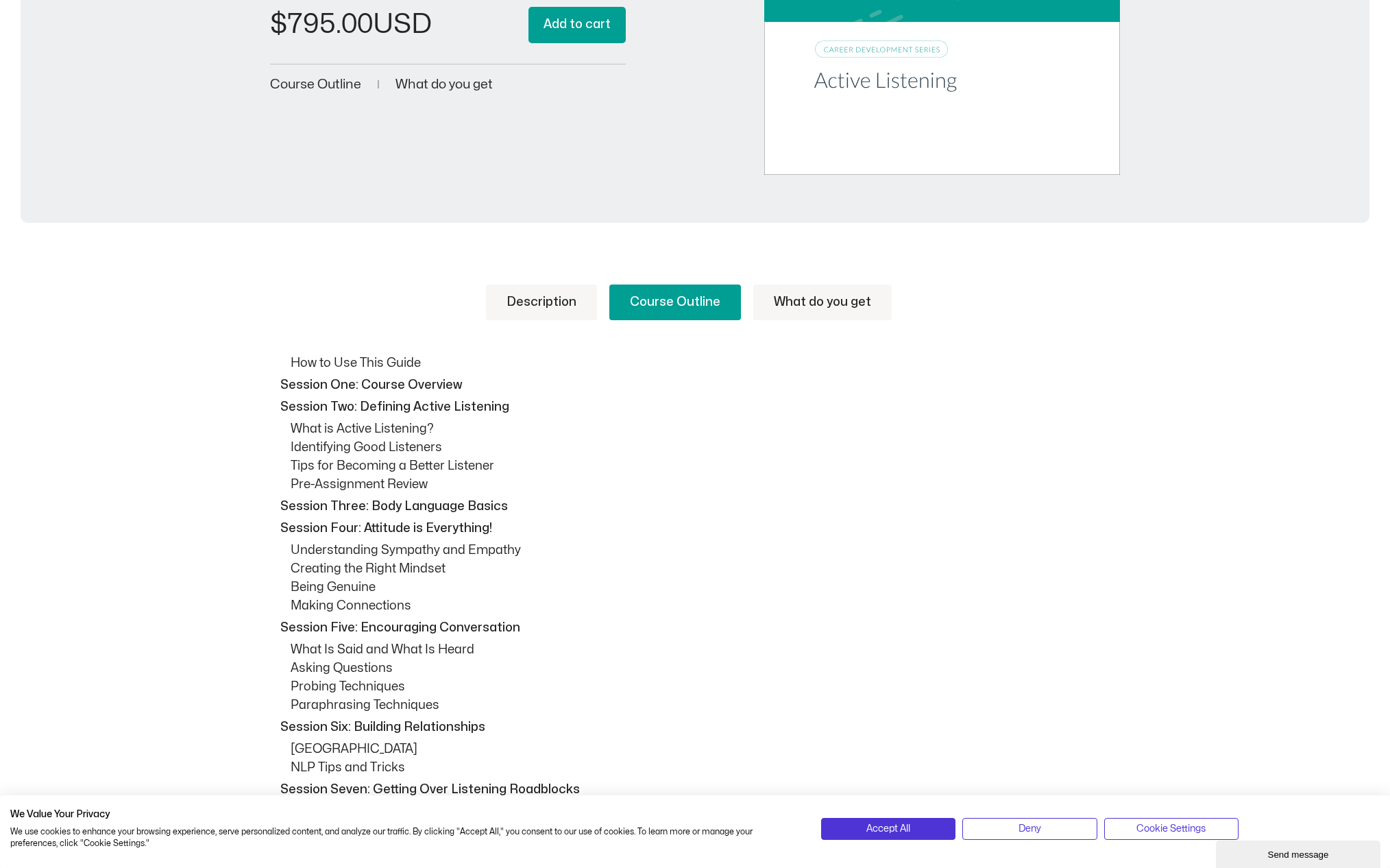
click at [424, 521] on p "Session Four: Attitude is Everything!" at bounding box center [698, 529] width 836 height 19
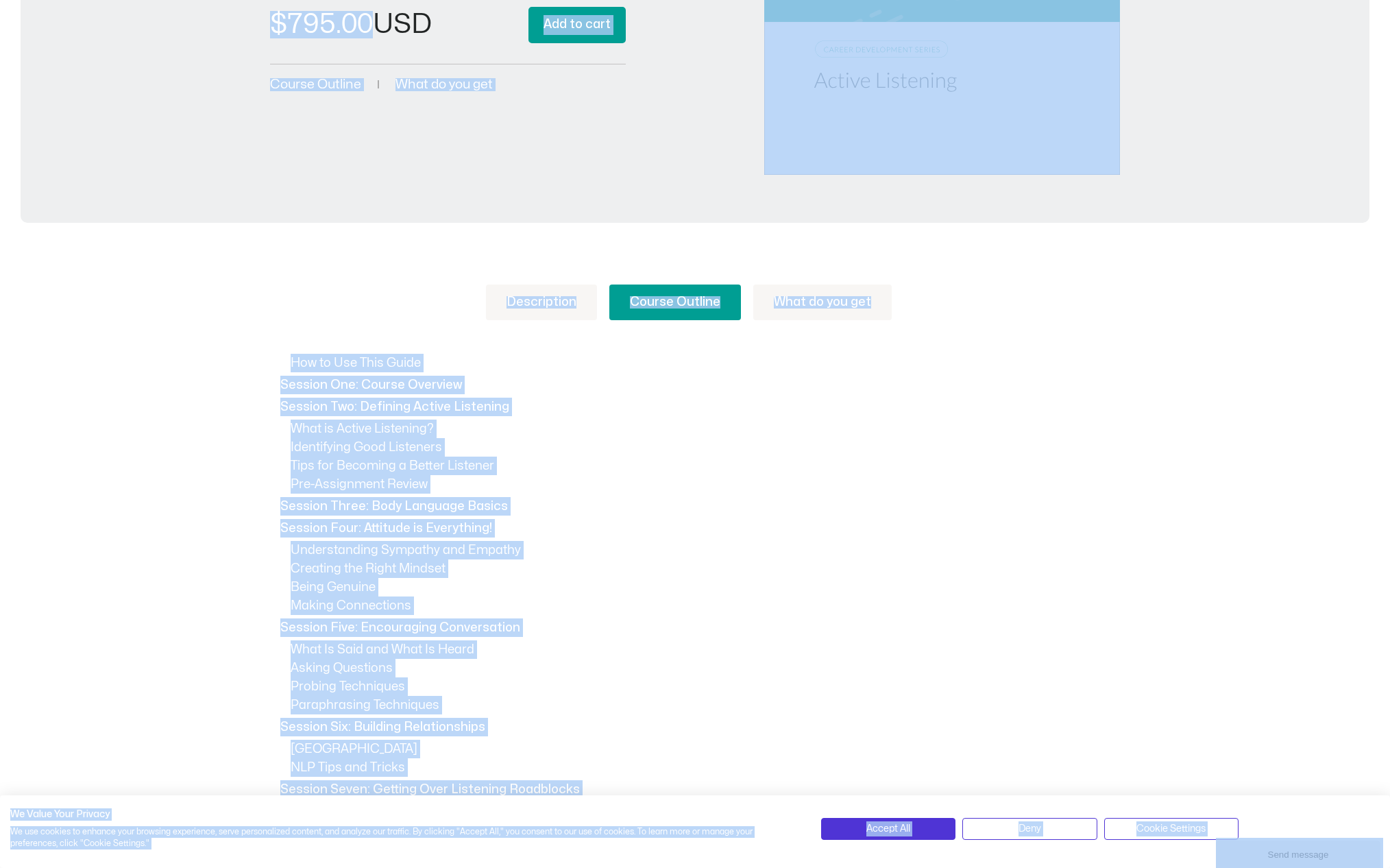
click at [424, 521] on p "Session Four: Attitude is Everything!" at bounding box center [698, 529] width 836 height 19
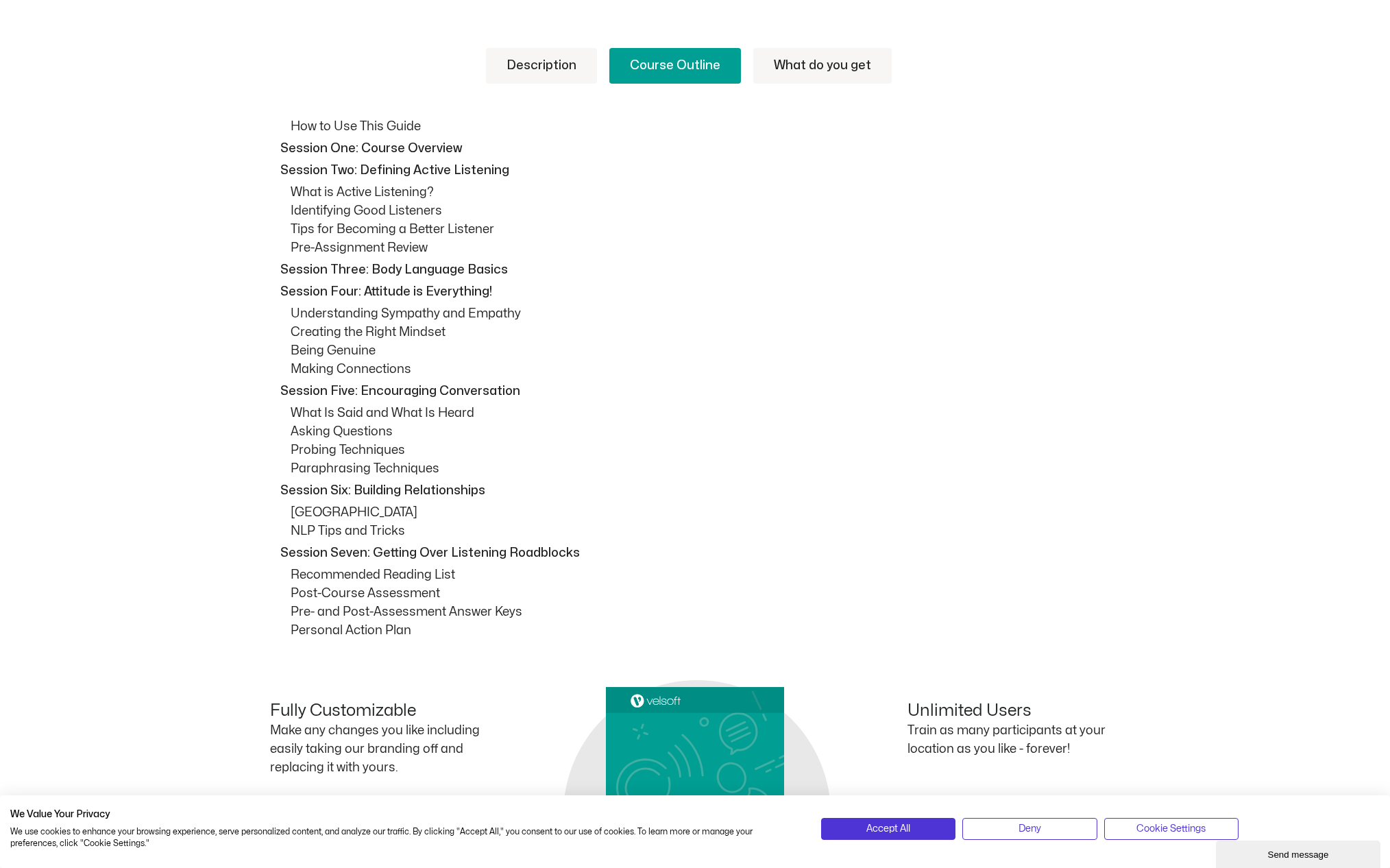
scroll to position [737, 0]
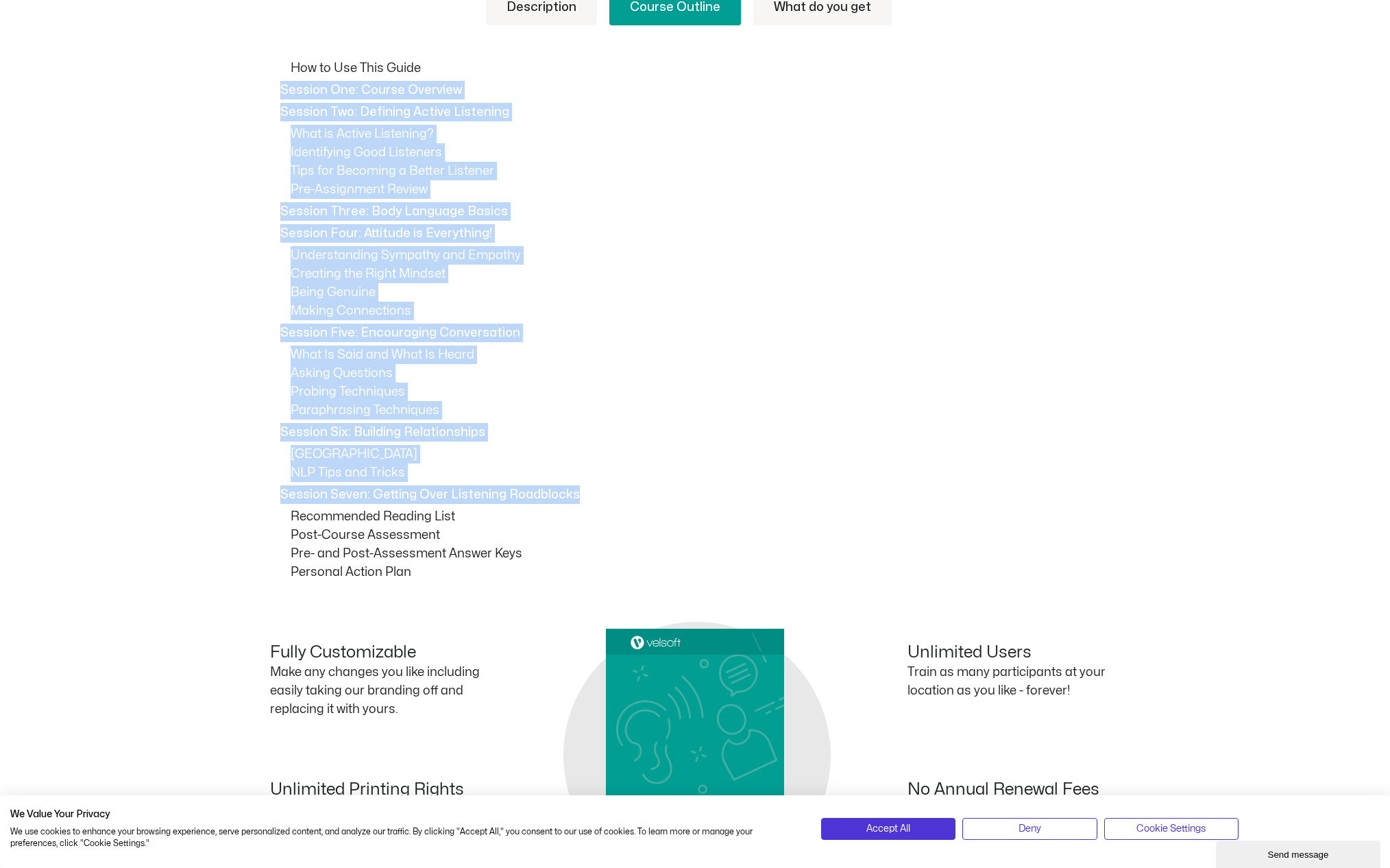
drag, startPoint x: 283, startPoint y: 88, endPoint x: 584, endPoint y: 490, distance: 502.2
click at [584, 490] on div "How to Use This Guide Session One: Course Overview Session Two: Defining Active…" at bounding box center [695, 319] width 850 height 522
copy div "Session One: Course Overview Session Two: Defining Active Listening What is Act…"
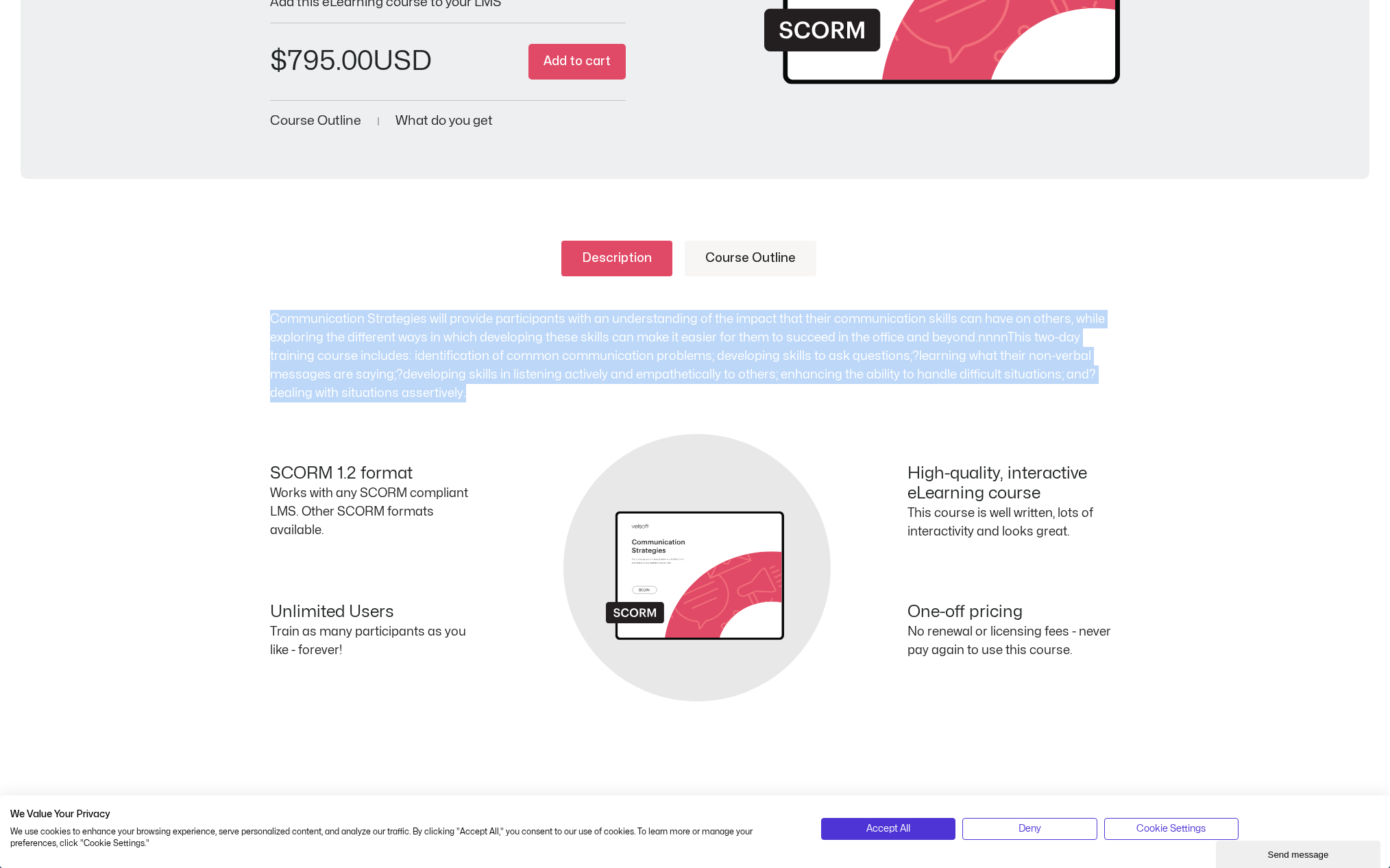
drag, startPoint x: 478, startPoint y: 390, endPoint x: 261, endPoint y: 322, distance: 227.4
click at [261, 322] on div "Description Course Outline Communication Strategies will provide participants w…" at bounding box center [695, 510] width 1390 height 623
copy p "Communication Strategies will provide participants with an understanding of the…"
click at [776, 245] on link "Course Outline" at bounding box center [750, 259] width 132 height 36
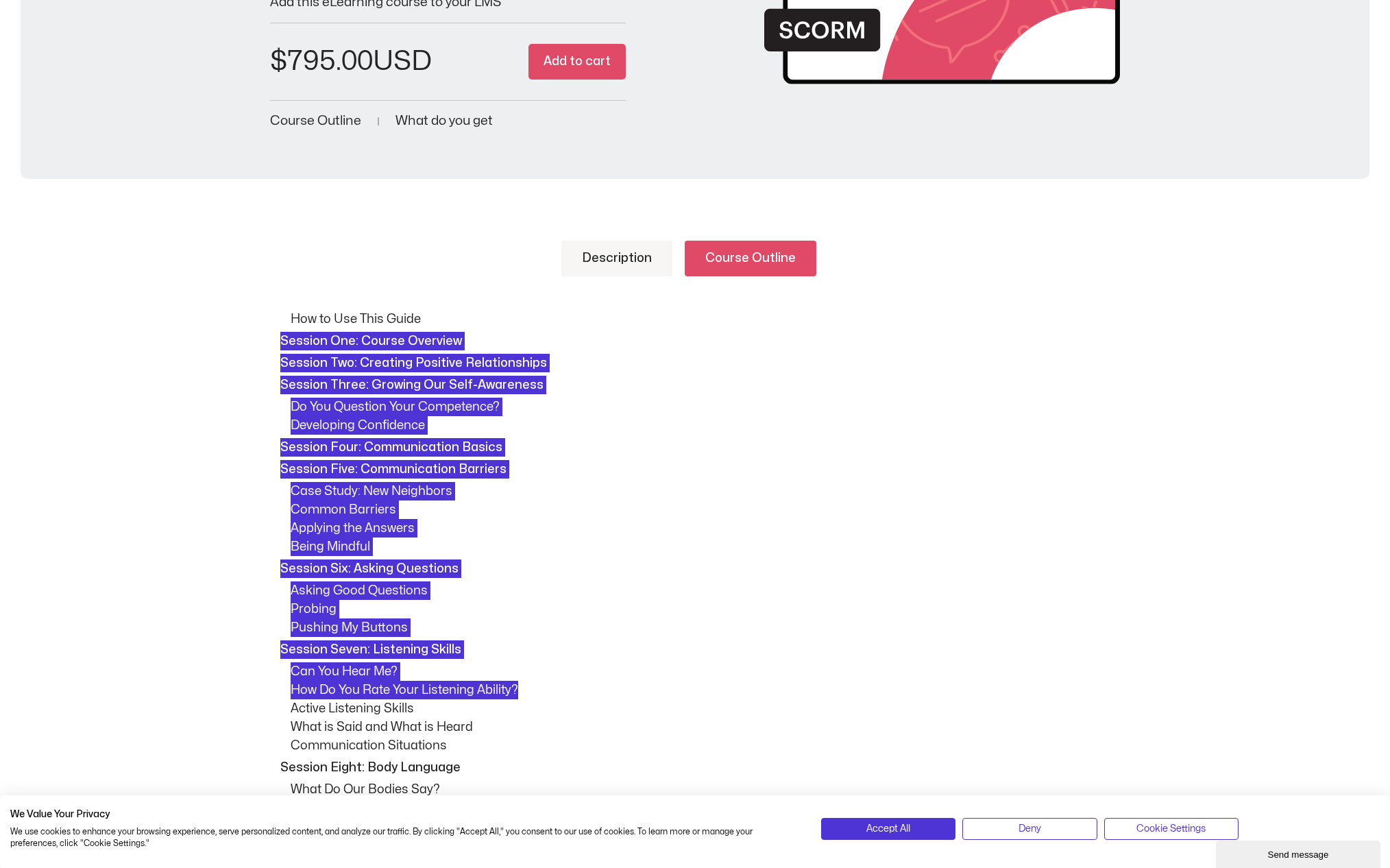
drag, startPoint x: 281, startPoint y: 338, endPoint x: 532, endPoint y: 680, distance: 424.2
click at [534, 609] on div "How to Use This Guide Session One: Course Overview Session Two: Creating Positi…" at bounding box center [695, 773] width 850 height 927
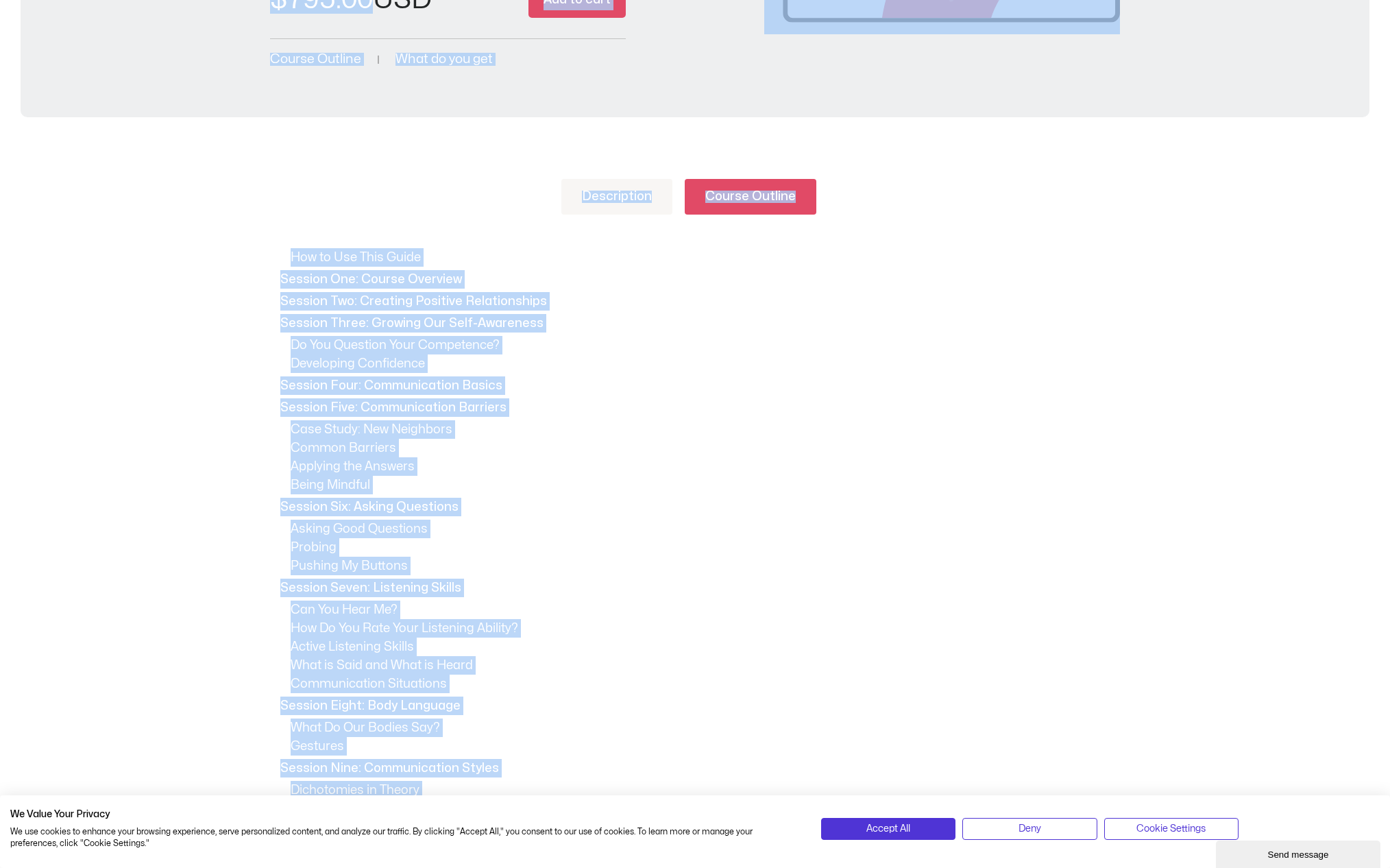
scroll to position [282, 0]
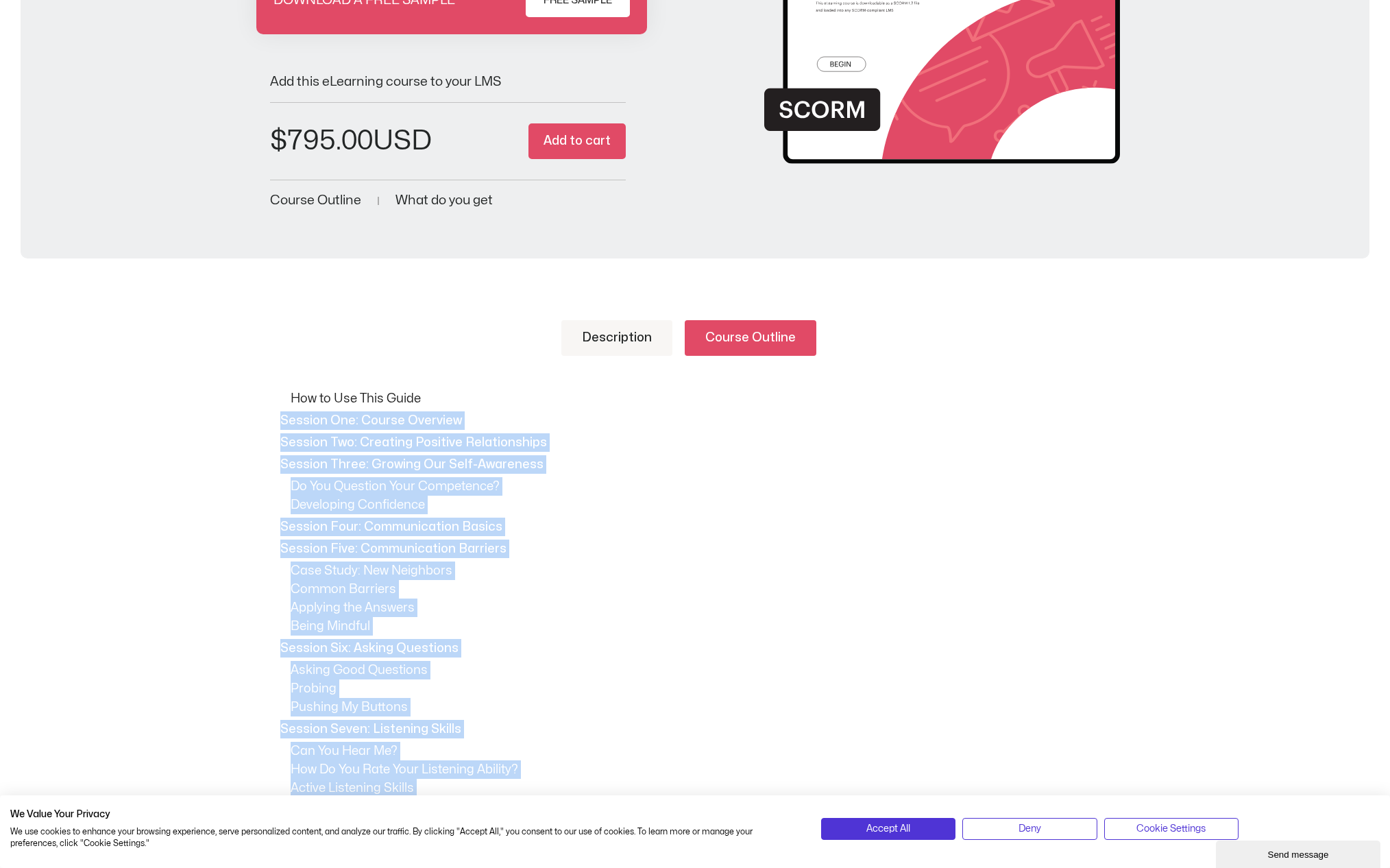
drag, startPoint x: 428, startPoint y: 781, endPoint x: 276, endPoint y: 420, distance: 391.7
copy body "Session One: Course Overview Session Two: Creating Positive Relationships Sessi…"
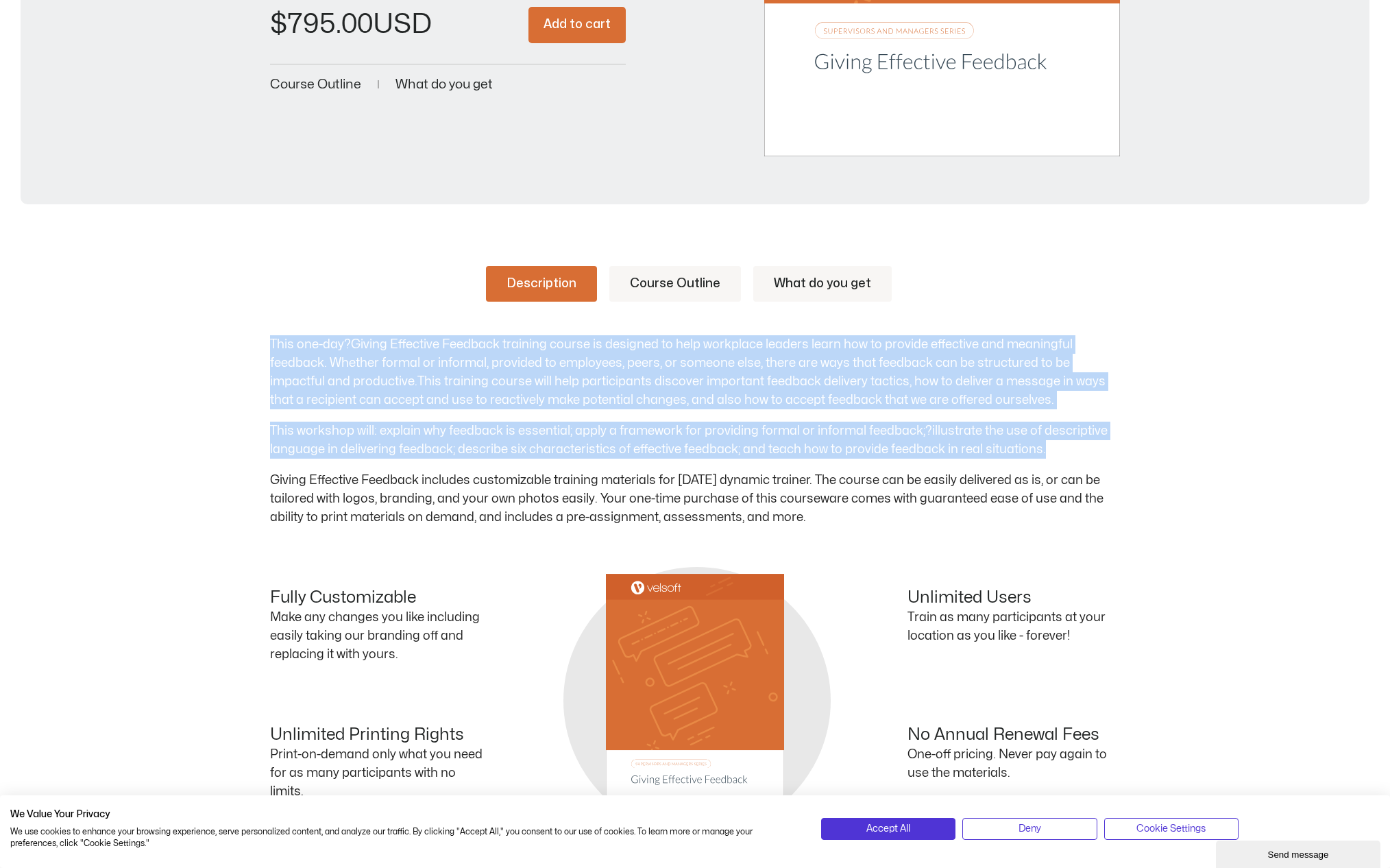
drag, startPoint x: 270, startPoint y: 341, endPoint x: 1084, endPoint y: 450, distance: 821.3
click at [1084, 450] on div "This one-day?Giving Effective Feedback training course is designed to help work…" at bounding box center [695, 431] width 850 height 191
copy div "This one-day?Giving Effective Feedback training course is designed to help work…"
click at [697, 283] on link "Course Outline" at bounding box center [675, 284] width 132 height 36
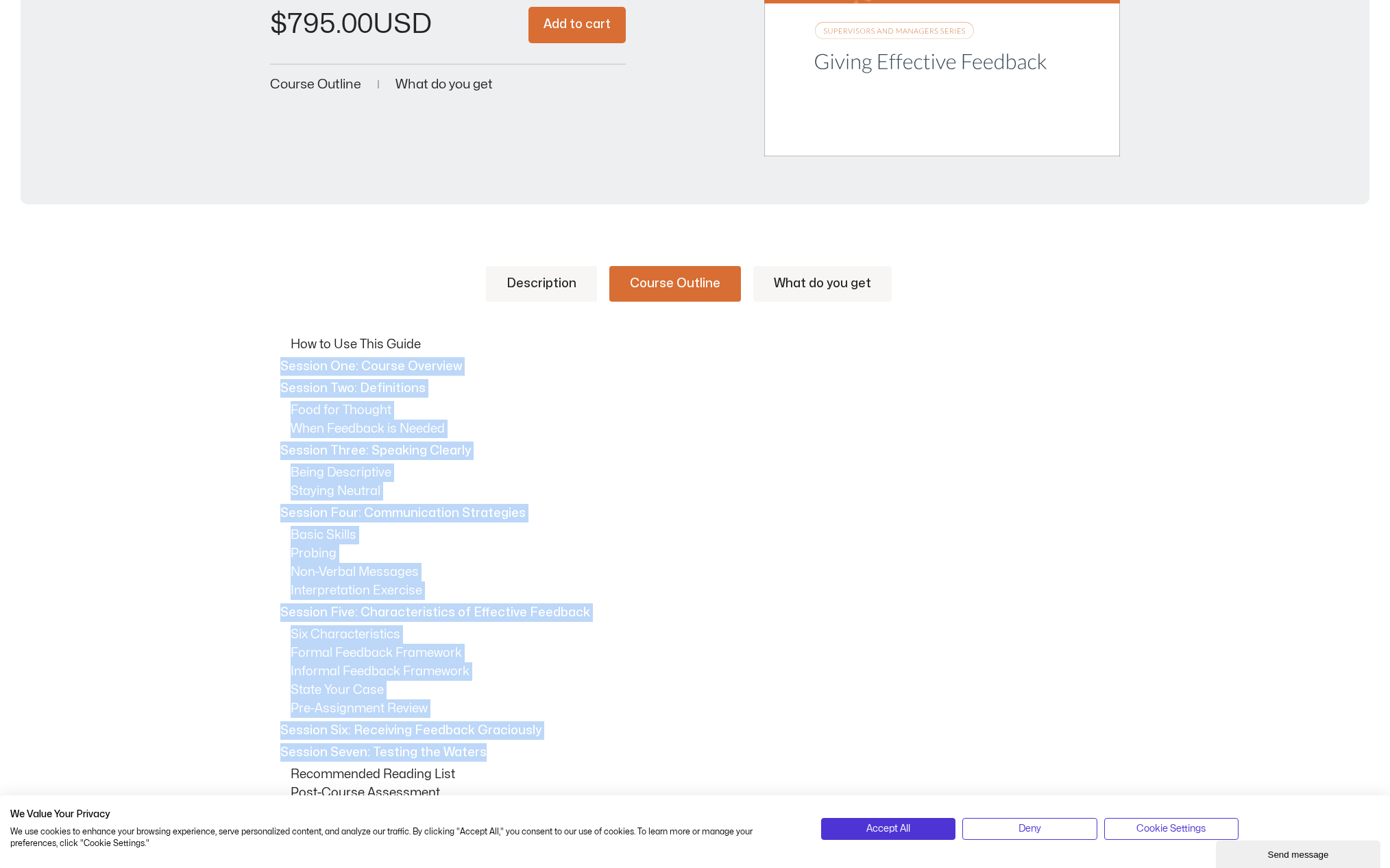
drag, startPoint x: 282, startPoint y: 369, endPoint x: 530, endPoint y: 758, distance: 461.3
click at [530, 758] on div "How to Use This Guide Session One: Course Overview Session Two: Definitions Foo…" at bounding box center [695, 588] width 850 height 504
copy div "Session One: Course Overview Session Two: Definitions Food for Thought When Fee…"
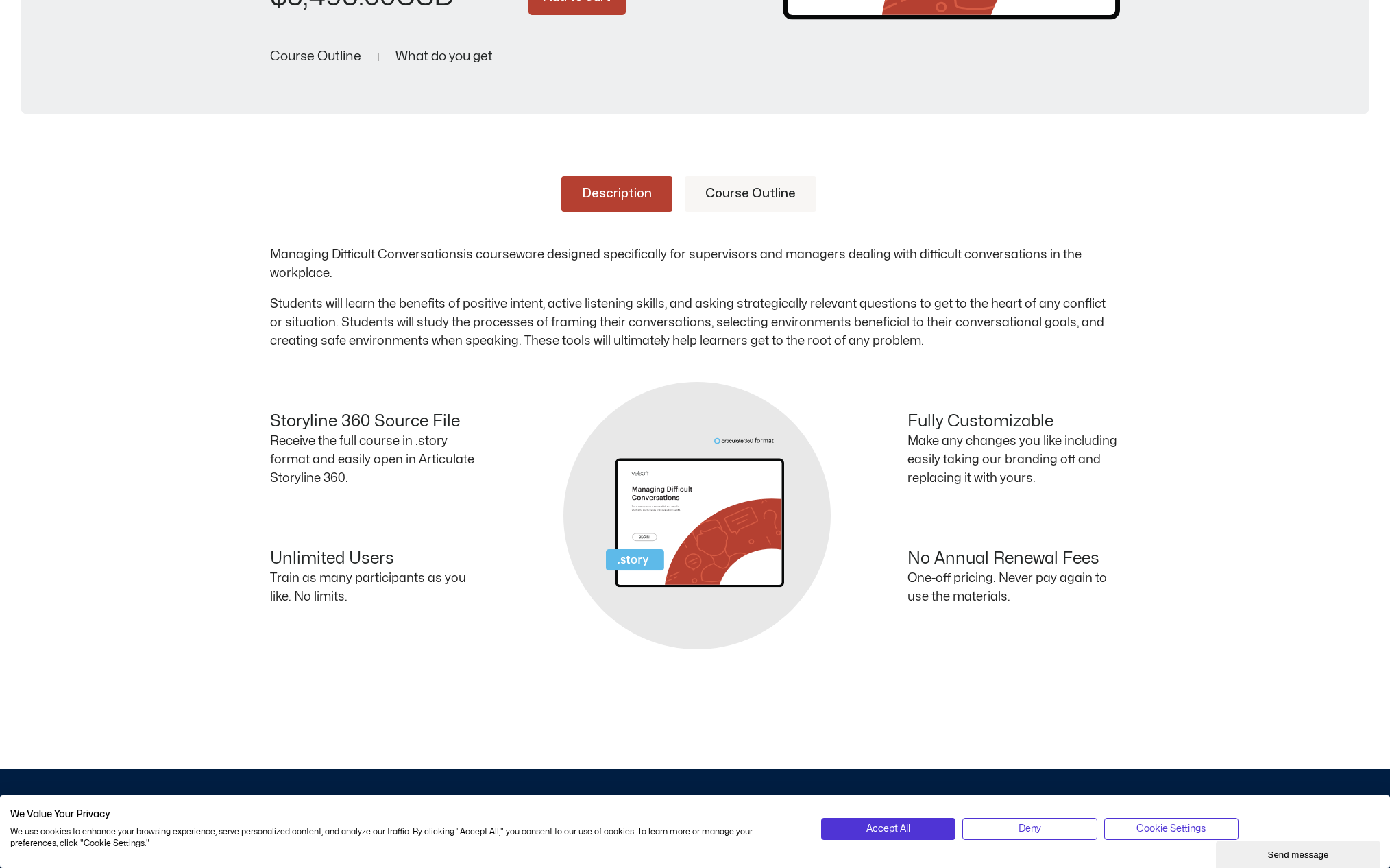
drag, startPoint x: 556, startPoint y: 275, endPoint x: 296, endPoint y: 238, distance: 262.6
click at [296, 238] on div "Description Course Outline Managing Difficult Conversations is courseware desig…" at bounding box center [695, 263] width 850 height 174
copy p "Managing Difficult Conversations is courseware designed specifically for superv…"
click at [749, 187] on link "Course Outline" at bounding box center [750, 194] width 132 height 36
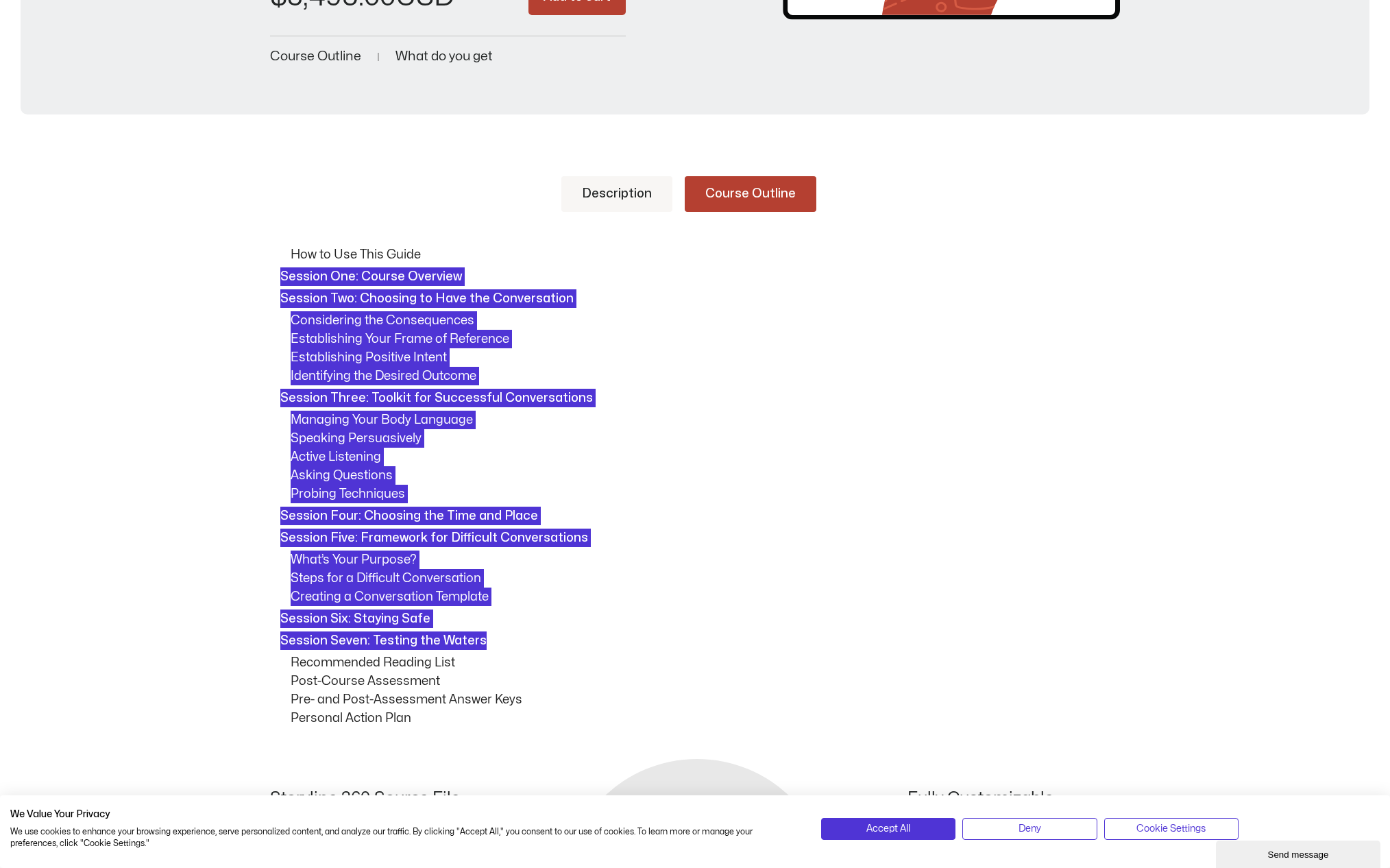
drag, startPoint x: 281, startPoint y: 269, endPoint x: 517, endPoint y: 643, distance: 442.2
click at [517, 643] on div "How to Use This Guide Session One: Course Overview Session Two: Choosing to Hav…" at bounding box center [695, 486] width 850 height 481
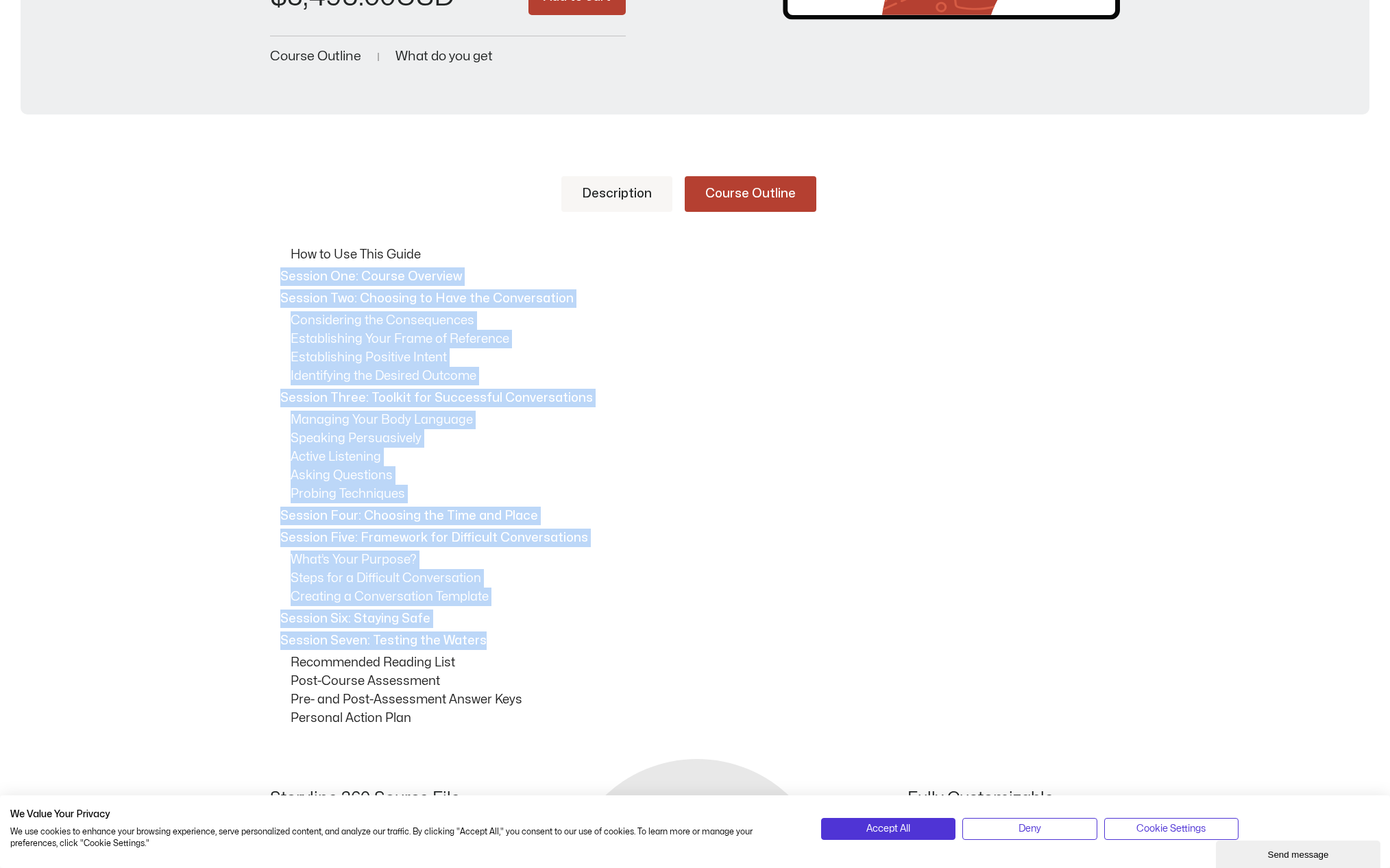
copy div "Session One: Course Overview Session Two: Choosing to Have the Conversation Con…"
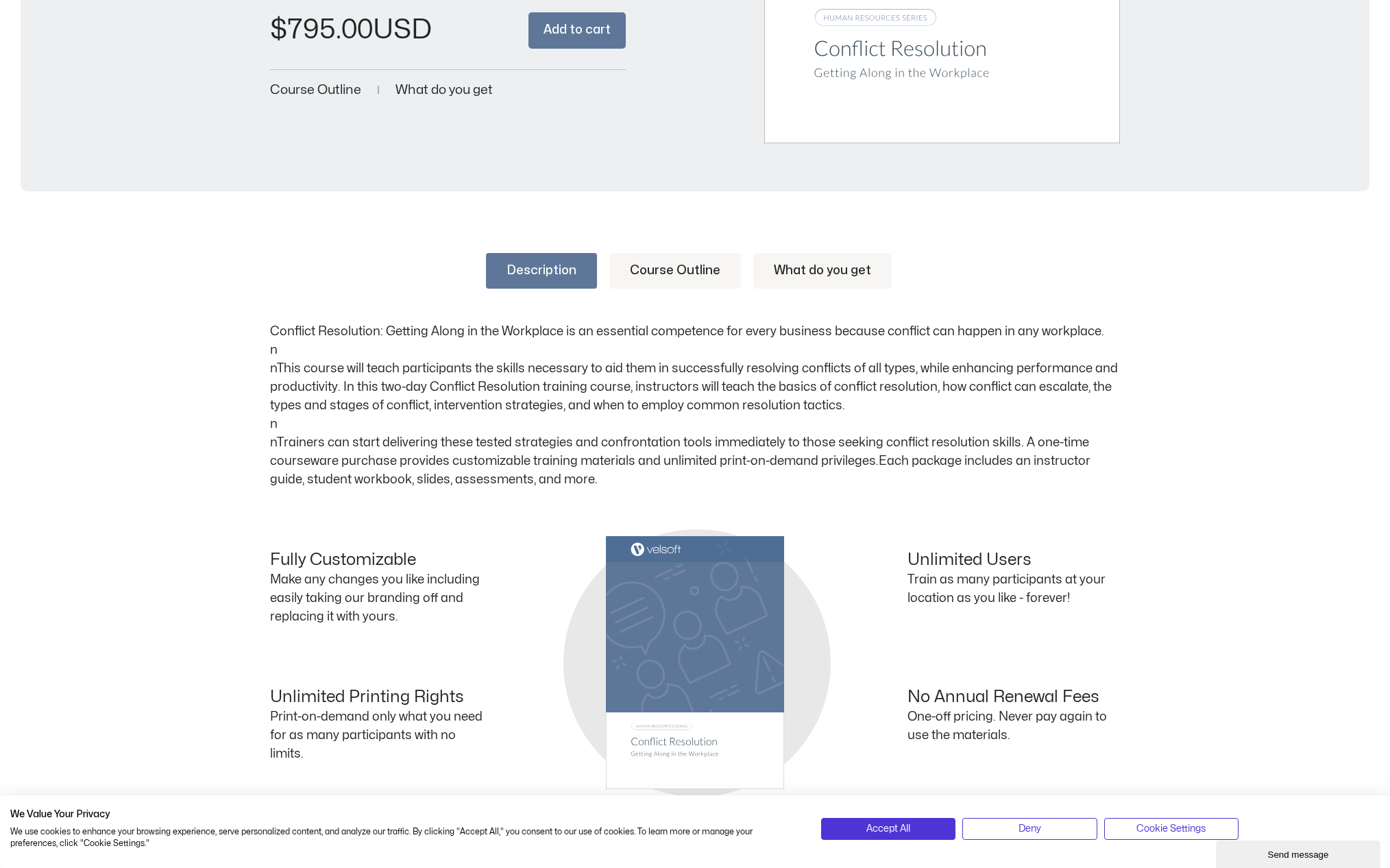
drag, startPoint x: 271, startPoint y: 328, endPoint x: 905, endPoint y: 400, distance: 638.1
click at [905, 400] on p "Conflict Resolution: Getting Along in the Workplace is an essential competence …" at bounding box center [695, 406] width 850 height 167
copy p "Conflict Resolution: Getting Along in the Workplace is an essential competence …"
click at [718, 275] on link "Course Outline" at bounding box center [675, 271] width 132 height 36
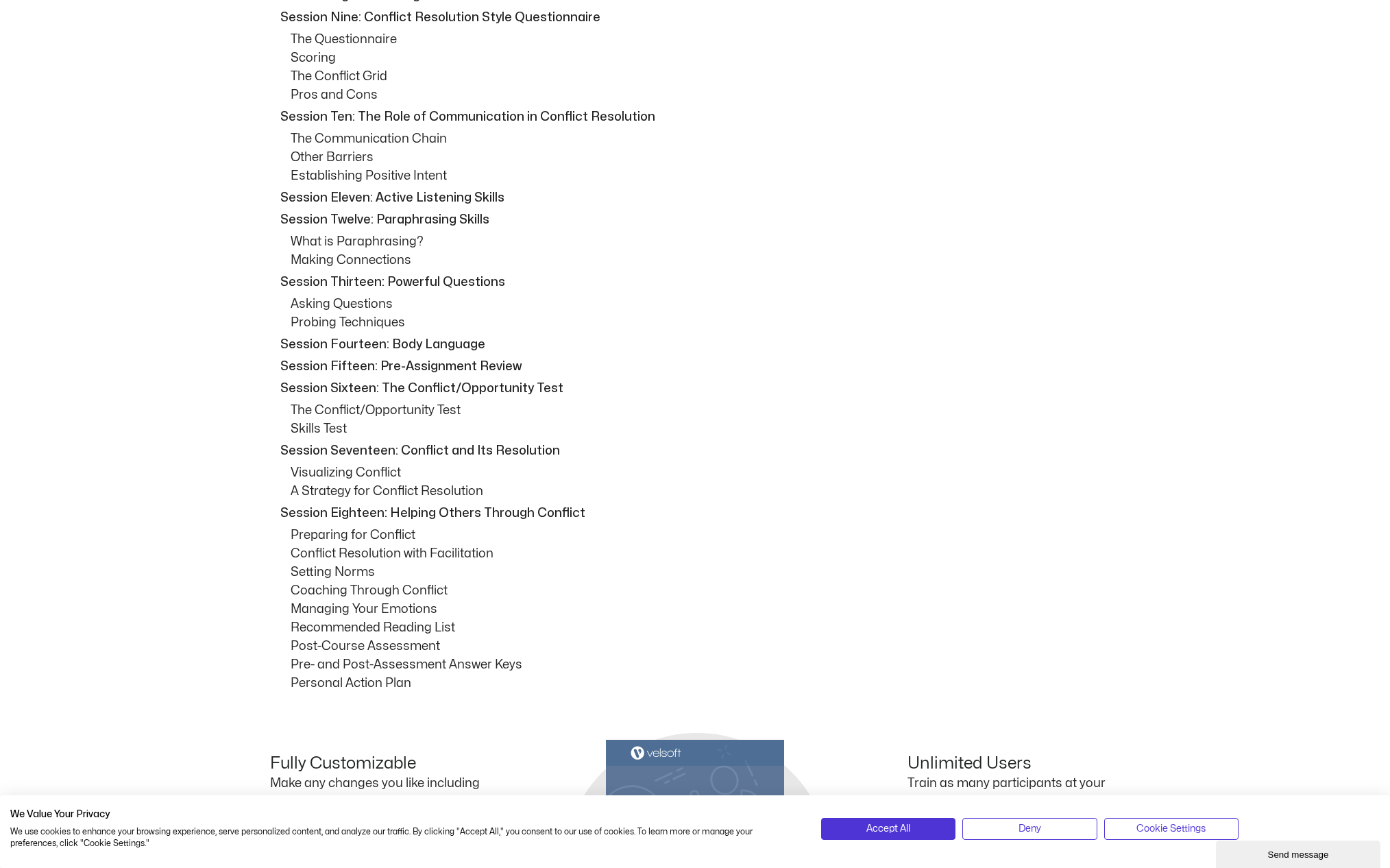
scroll to position [1180, 0]
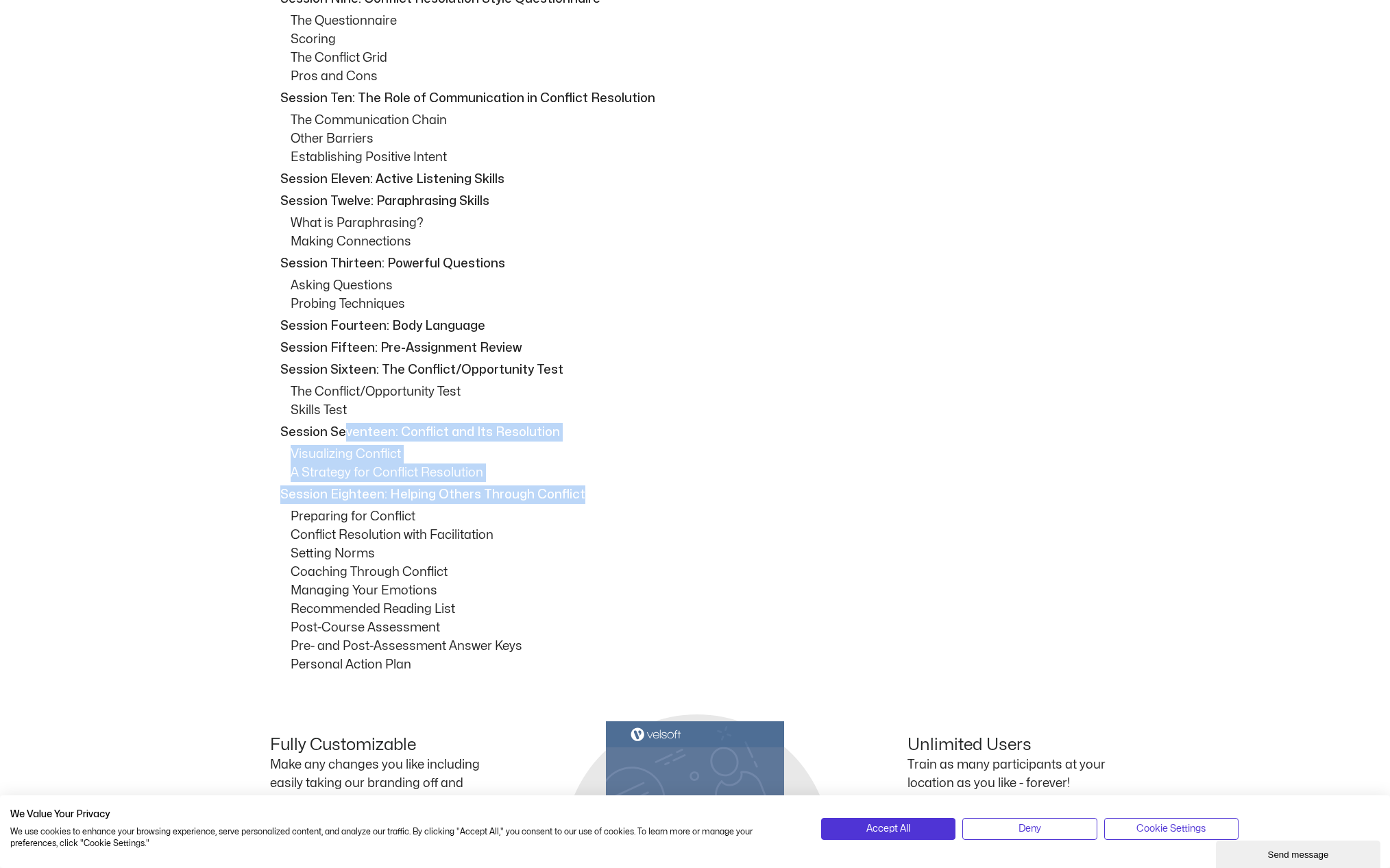
drag, startPoint x: 605, startPoint y: 494, endPoint x: 346, endPoint y: 425, distance: 268.0
click at [346, 425] on div "How to Use This Guide Session One: Course Overview Session Two: Defining Confli…" at bounding box center [695, 144] width 850 height 1058
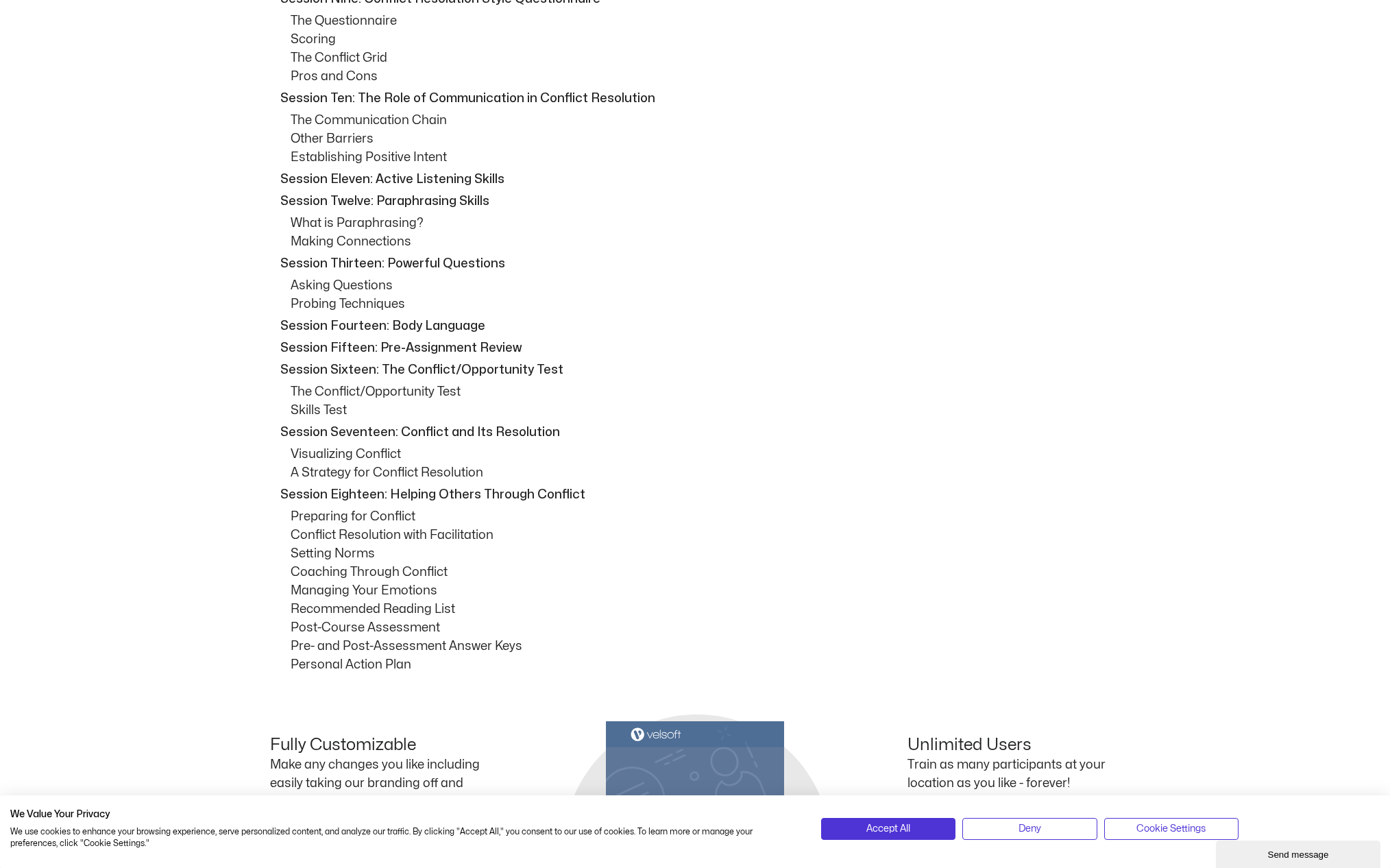
click at [423, 554] on p "Setting Norms" at bounding box center [705, 553] width 829 height 19
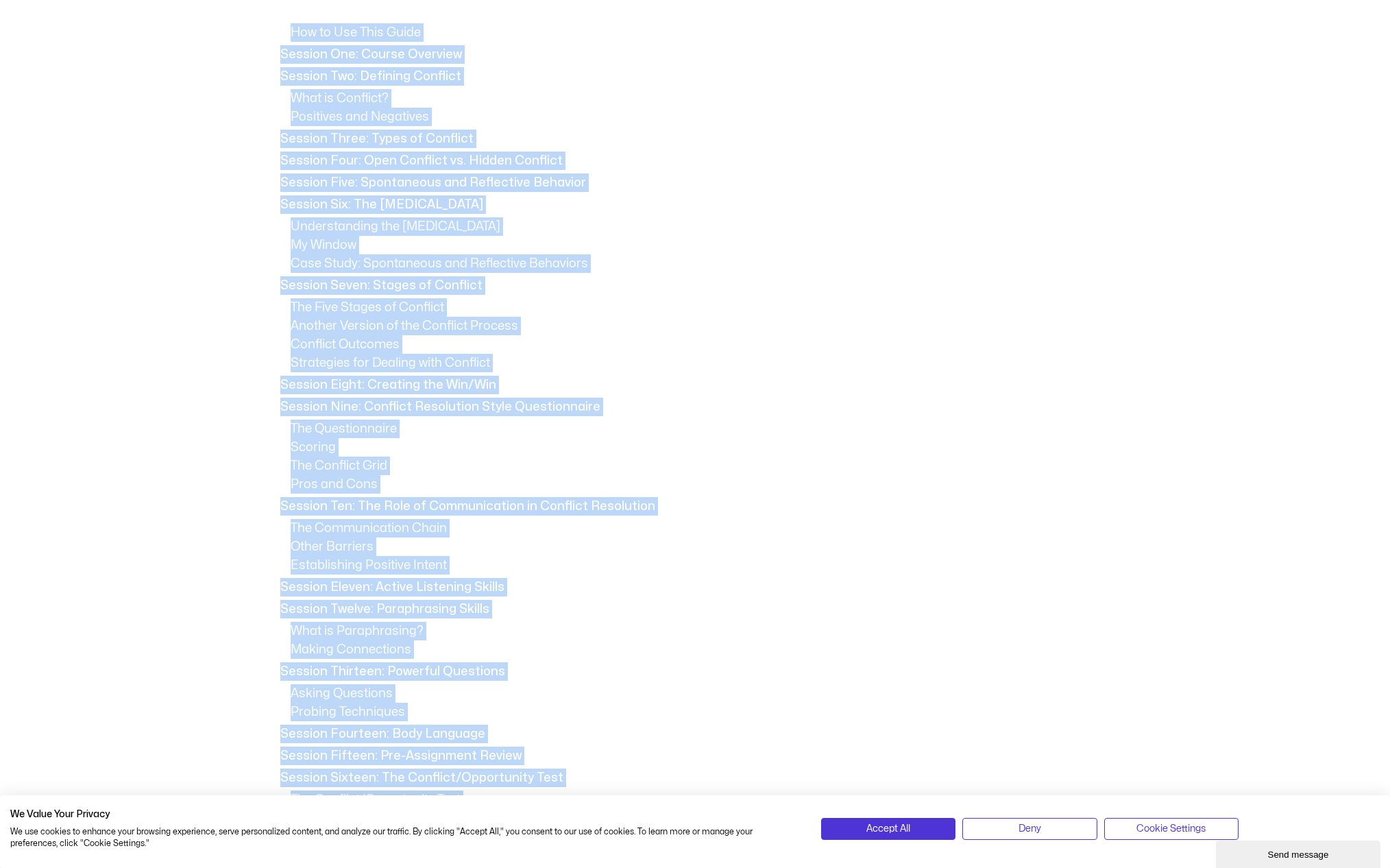
scroll to position [771, 0]
drag, startPoint x: 464, startPoint y: 584, endPoint x: 276, endPoint y: 55, distance: 561.4
click at [276, 55] on div "How to Use This Guide Session One: Course Overview Session Two: Defining Confli…" at bounding box center [695, 553] width 850 height 1058
copy div "Session One: Course Overview Session Two: Defining Conflict What is Conflict? P…"
